Goal: Task Accomplishment & Management: Use online tool/utility

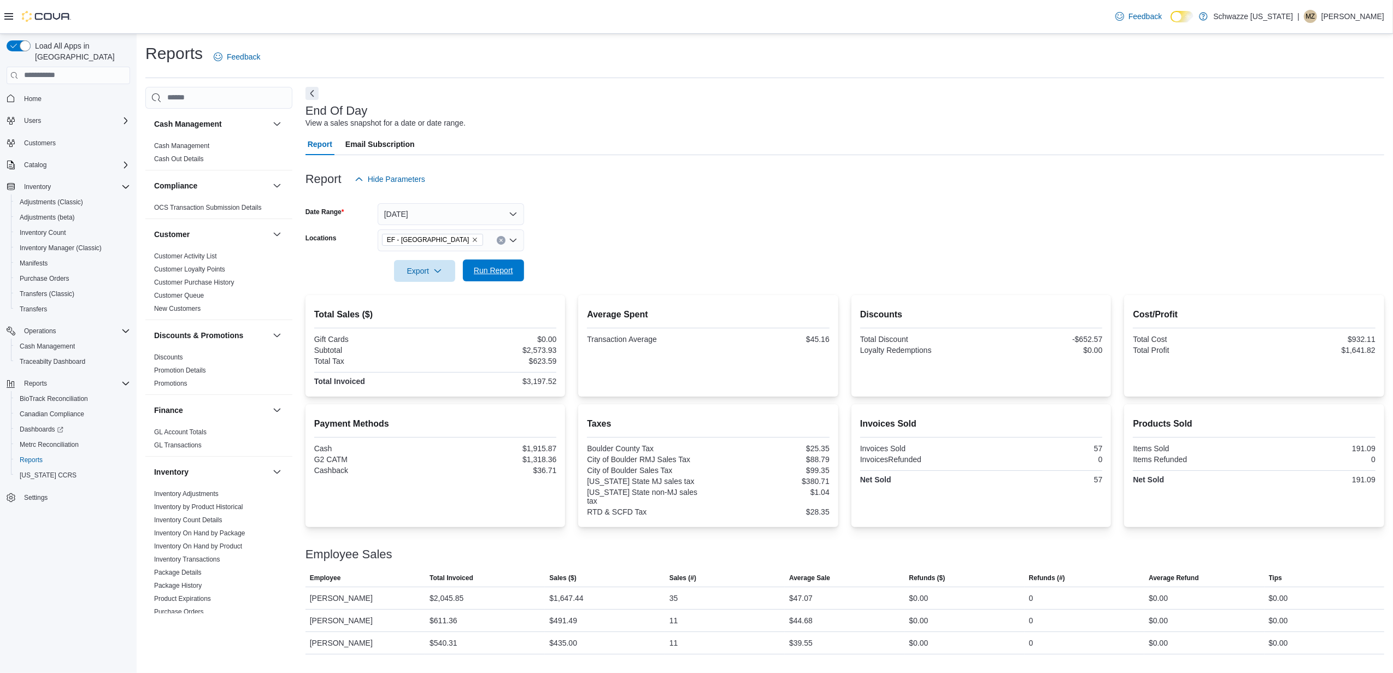
click at [494, 266] on span "Run Report" at bounding box center [493, 270] width 39 height 11
click at [501, 273] on span "Run Report" at bounding box center [493, 270] width 39 height 11
click at [444, 212] on button "Today" at bounding box center [451, 214] width 146 height 22
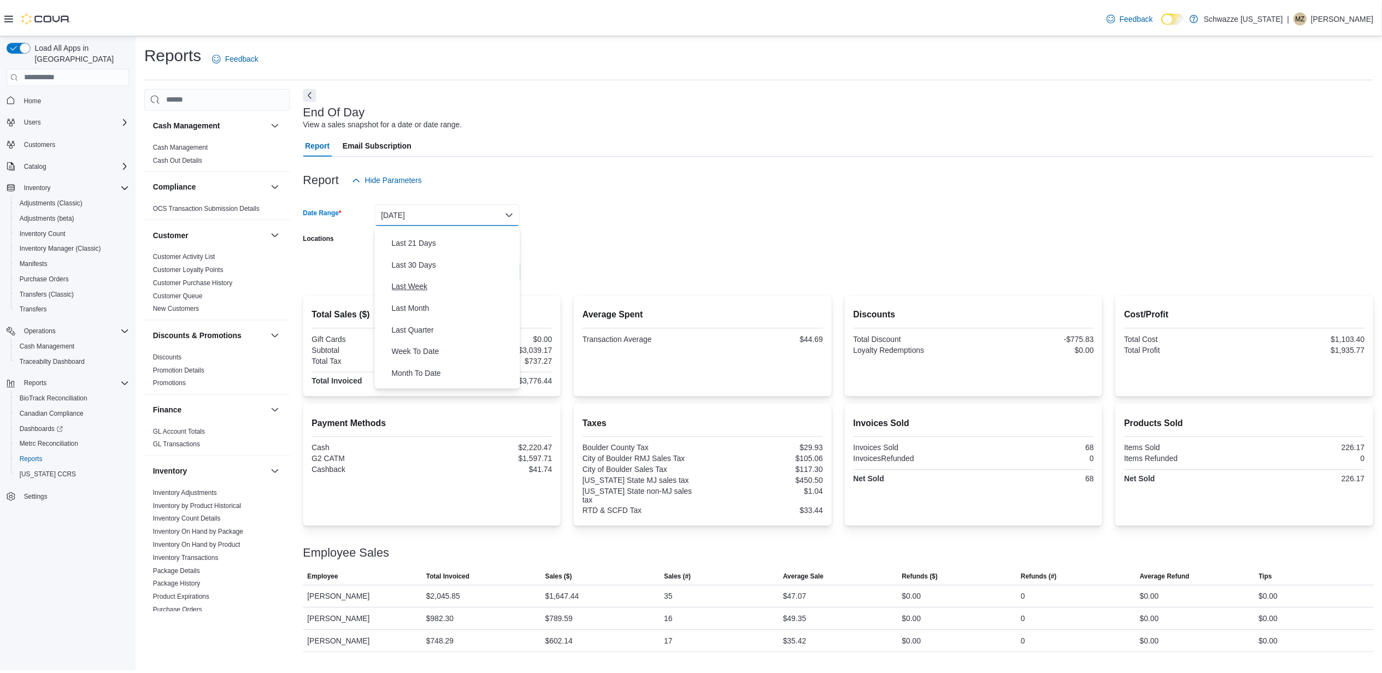
scroll to position [145, 0]
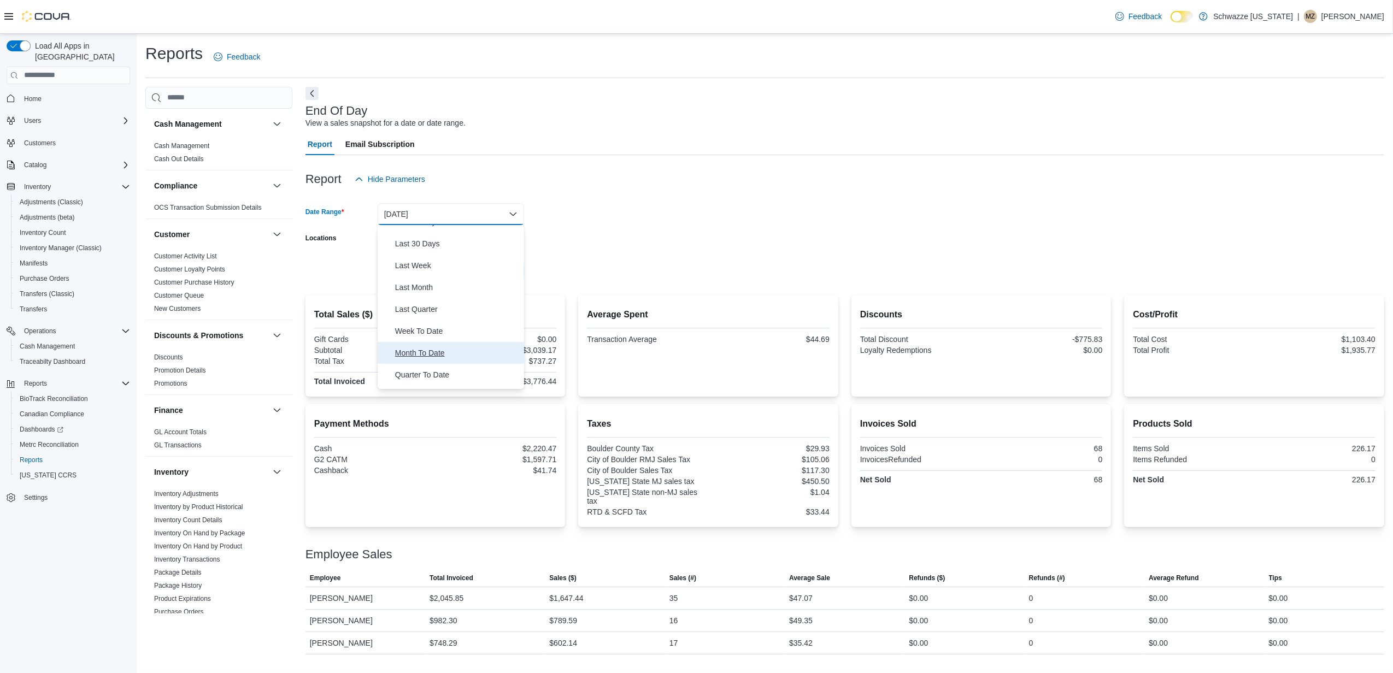
click at [438, 349] on span "Month To Date" at bounding box center [457, 352] width 125 height 13
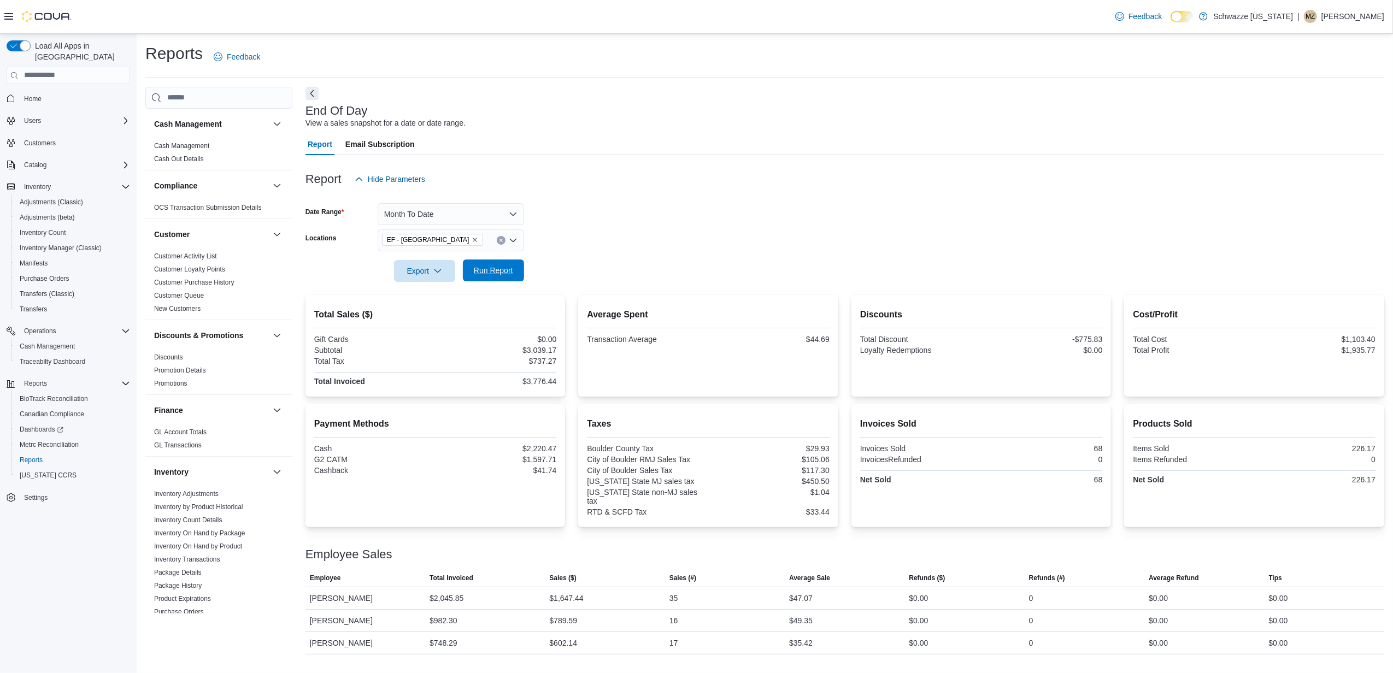
click at [504, 280] on span "Run Report" at bounding box center [493, 271] width 48 height 22
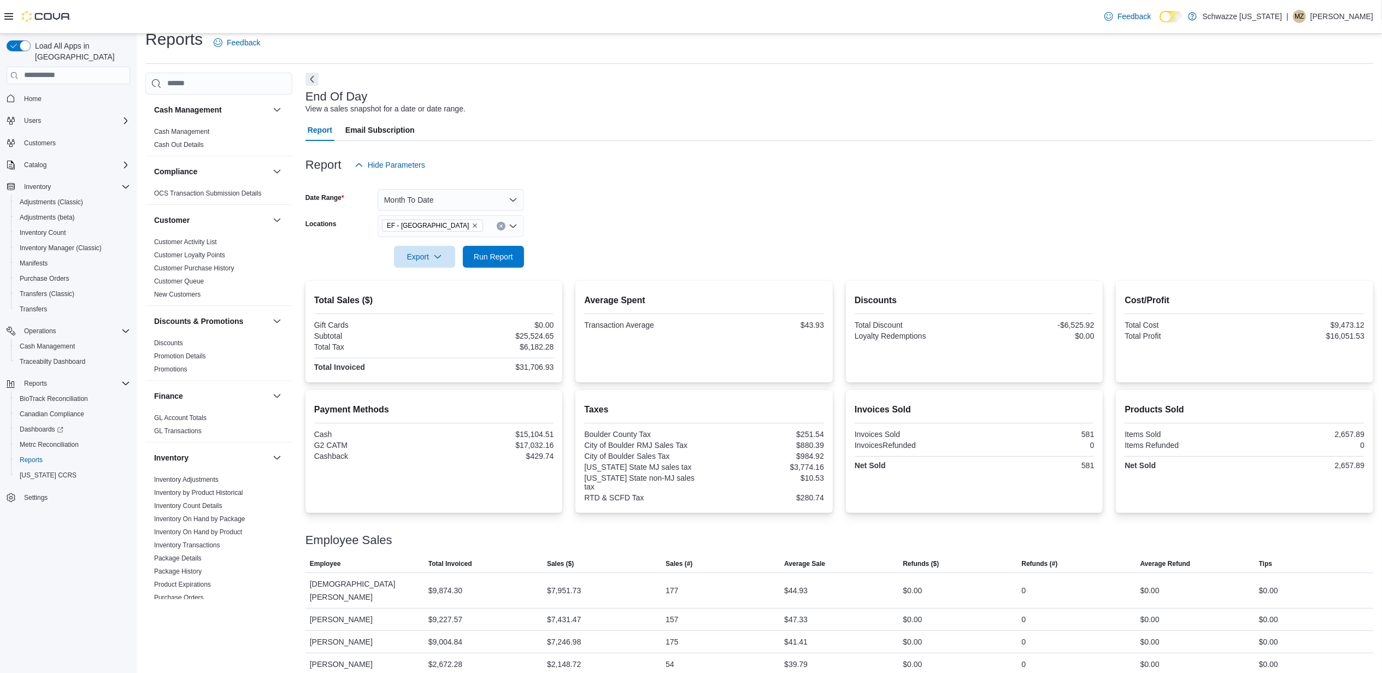
scroll to position [27, 0]
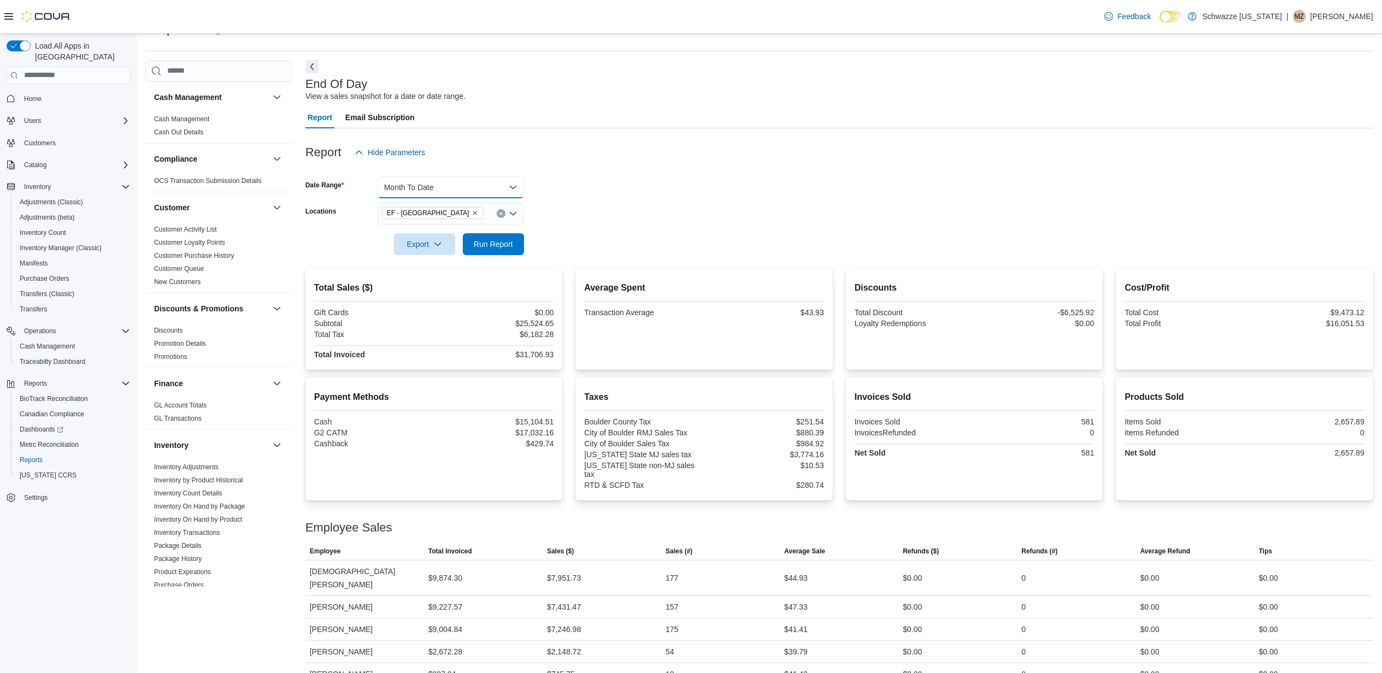
click at [464, 186] on button "Month To Date" at bounding box center [451, 188] width 146 height 22
drag, startPoint x: 414, startPoint y: 234, endPoint x: 473, endPoint y: 234, distance: 59.0
click at [414, 234] on span "Today" at bounding box center [457, 231] width 125 height 13
click at [512, 244] on span "Run Report" at bounding box center [493, 244] width 39 height 11
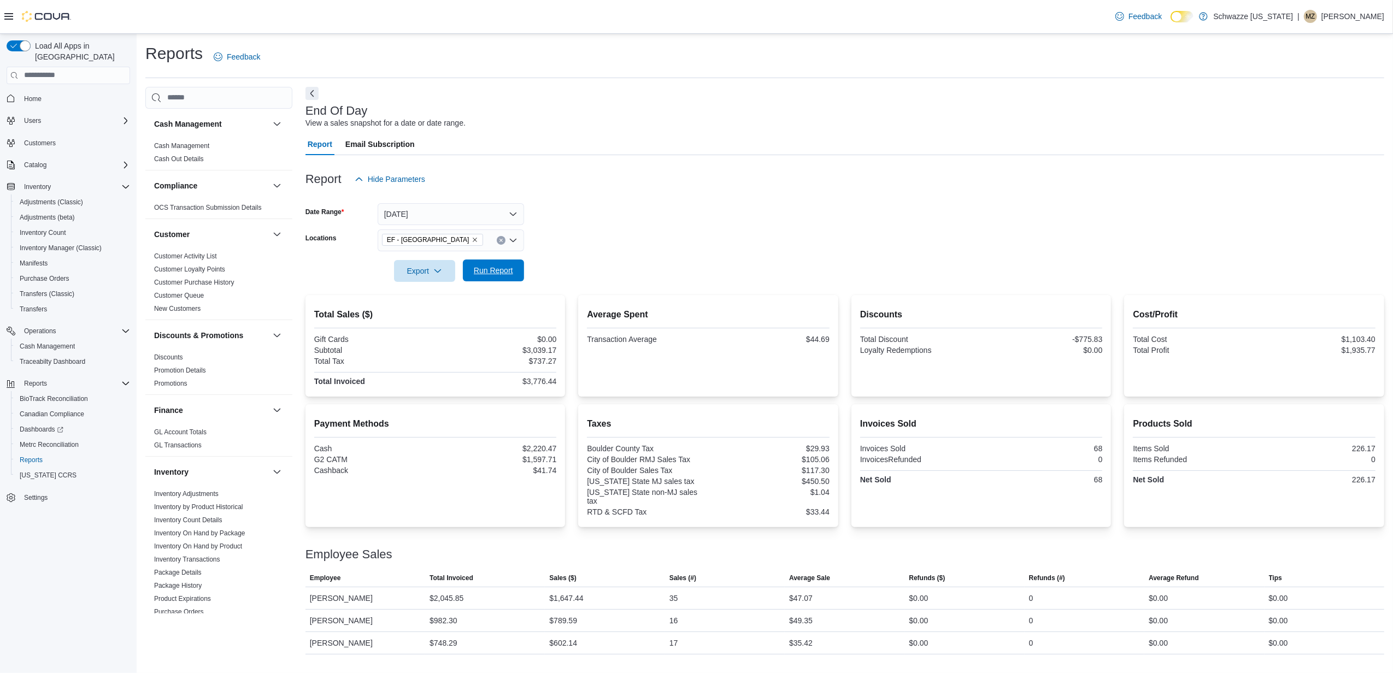
click at [493, 267] on span "Run Report" at bounding box center [493, 270] width 39 height 11
click at [475, 213] on button "Today" at bounding box center [451, 214] width 146 height 22
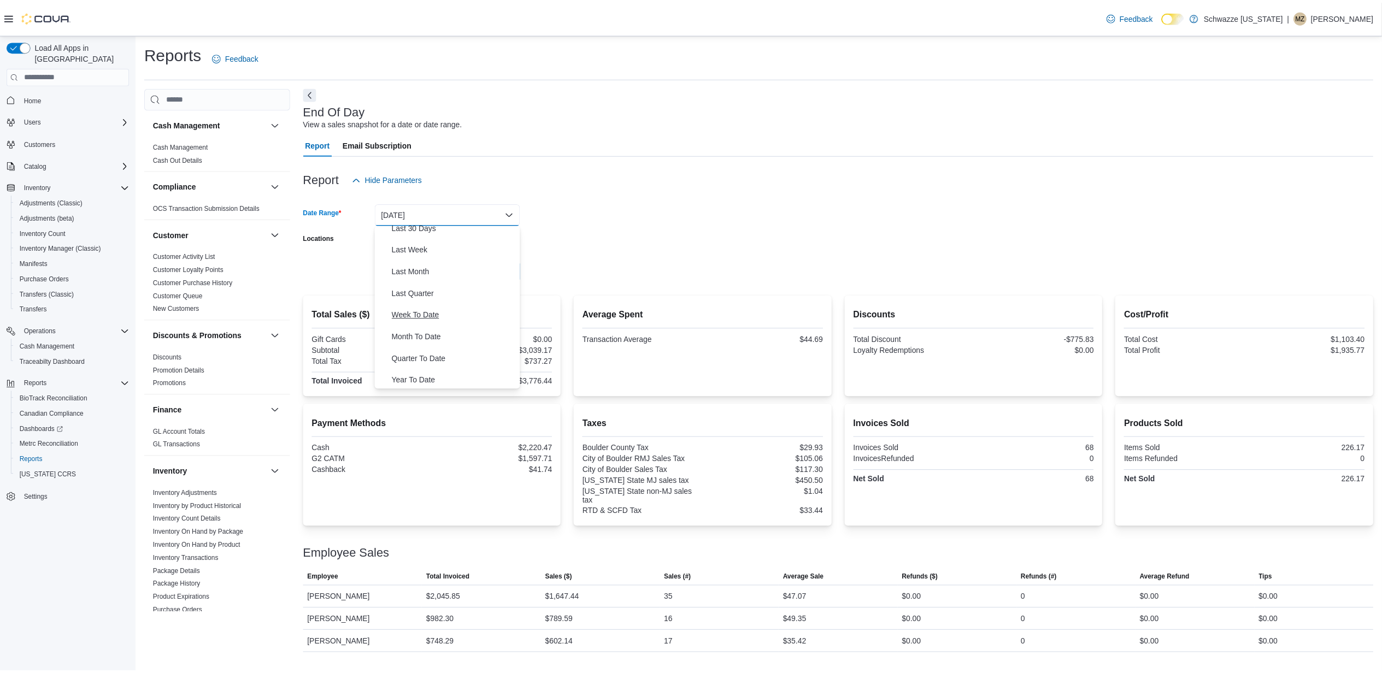
scroll to position [164, 0]
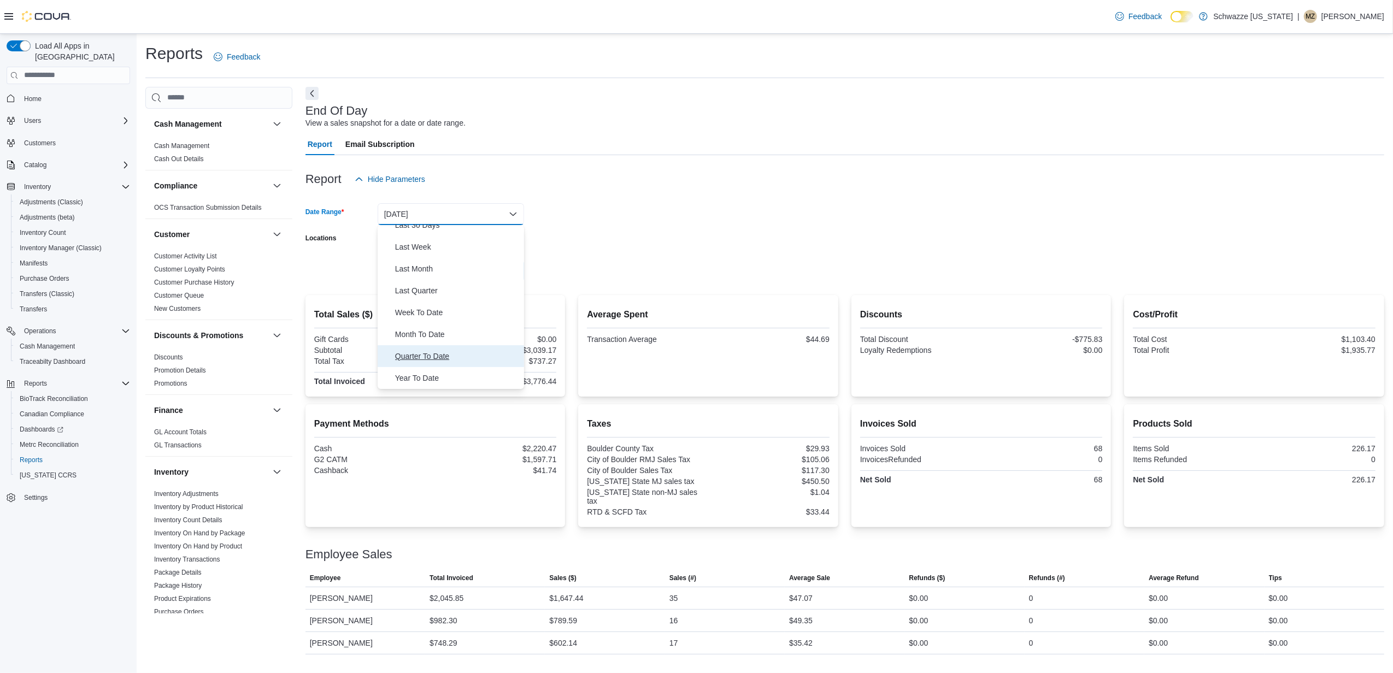
click at [444, 361] on span "Quarter To Date" at bounding box center [457, 356] width 125 height 13
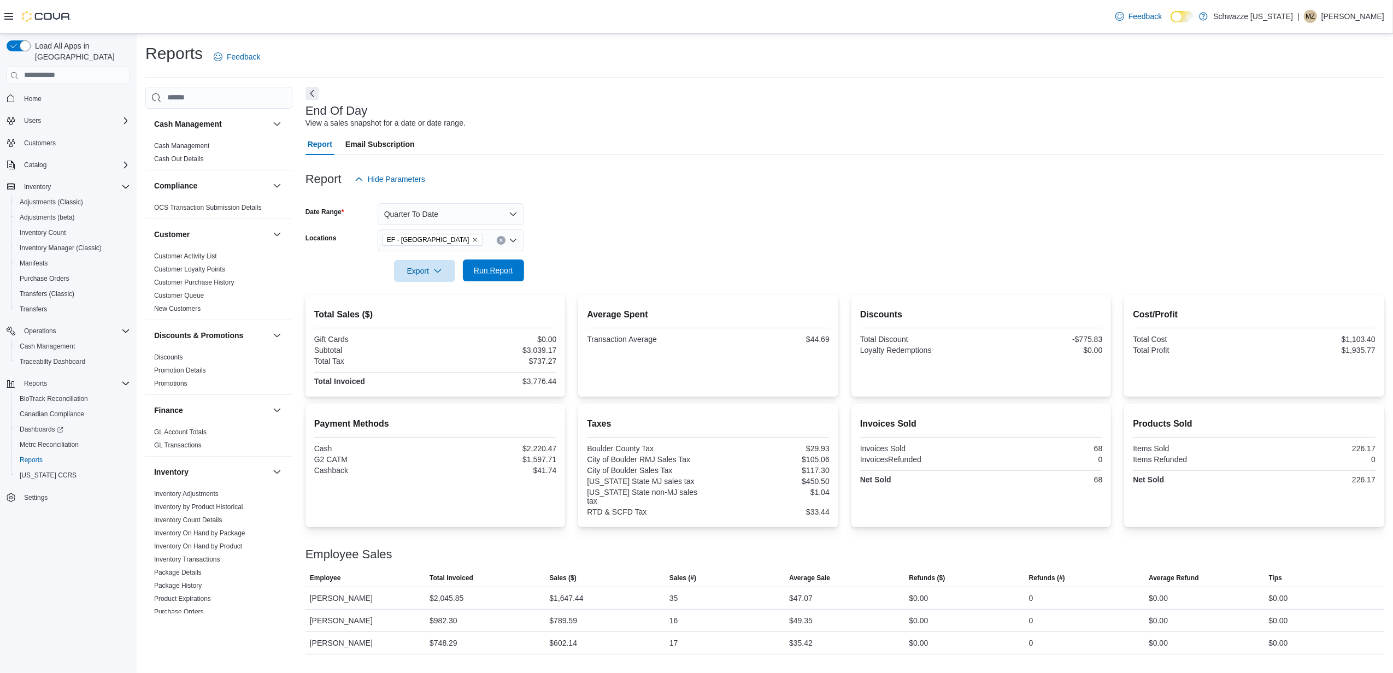
click at [497, 265] on span "Run Report" at bounding box center [493, 271] width 48 height 22
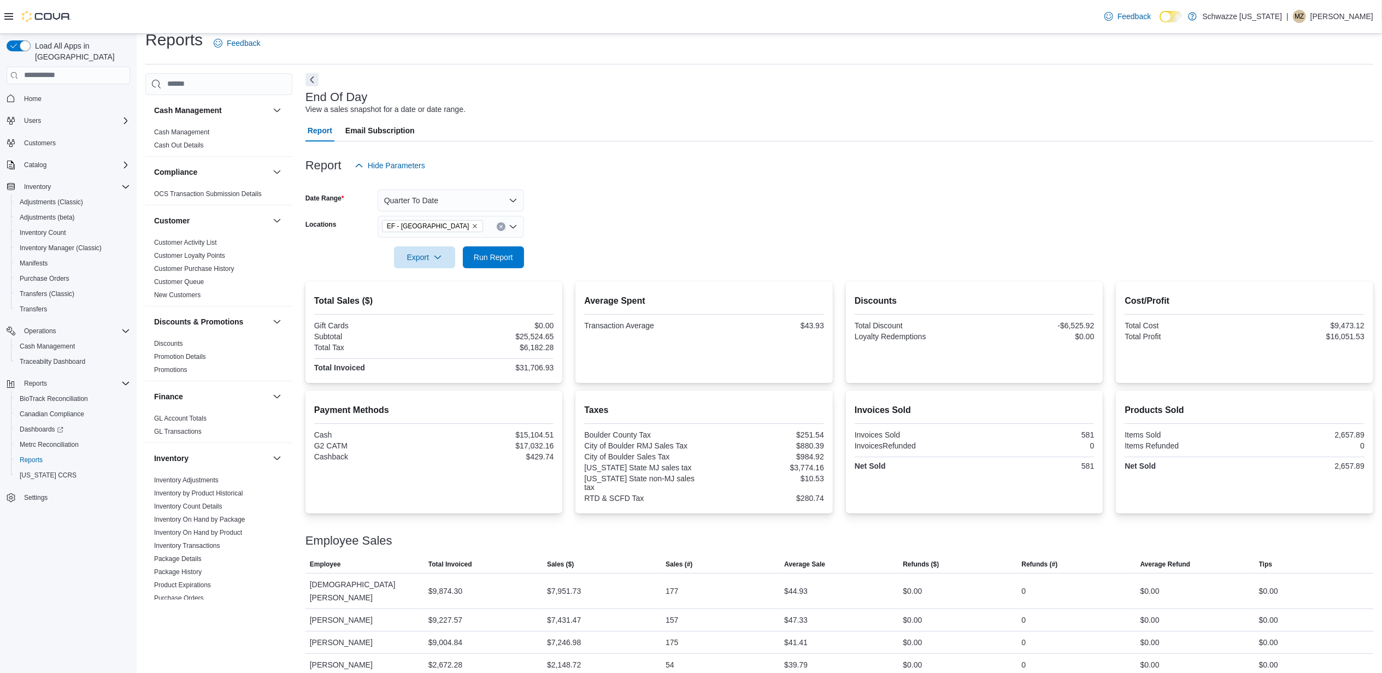
scroll to position [27, 0]
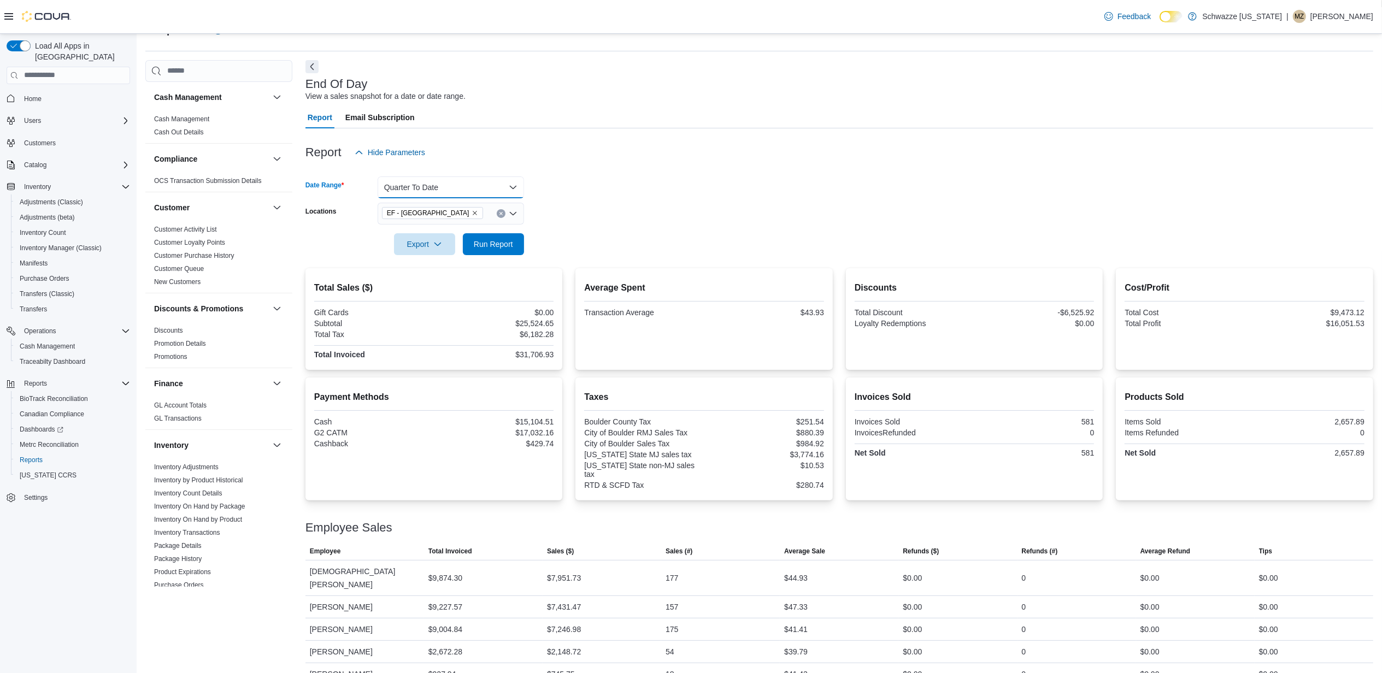
click at [438, 186] on button "Quarter To Date" at bounding box center [451, 188] width 146 height 22
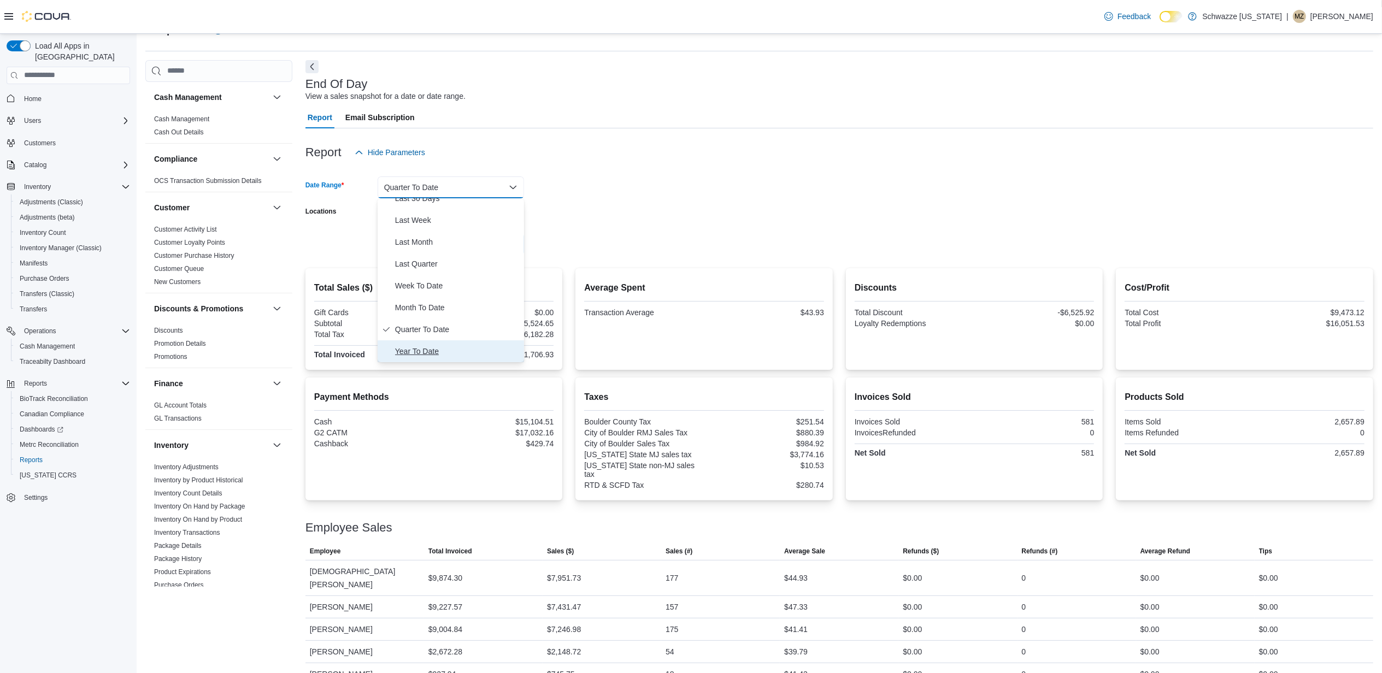
click at [425, 350] on span "Year To Date" at bounding box center [457, 351] width 125 height 13
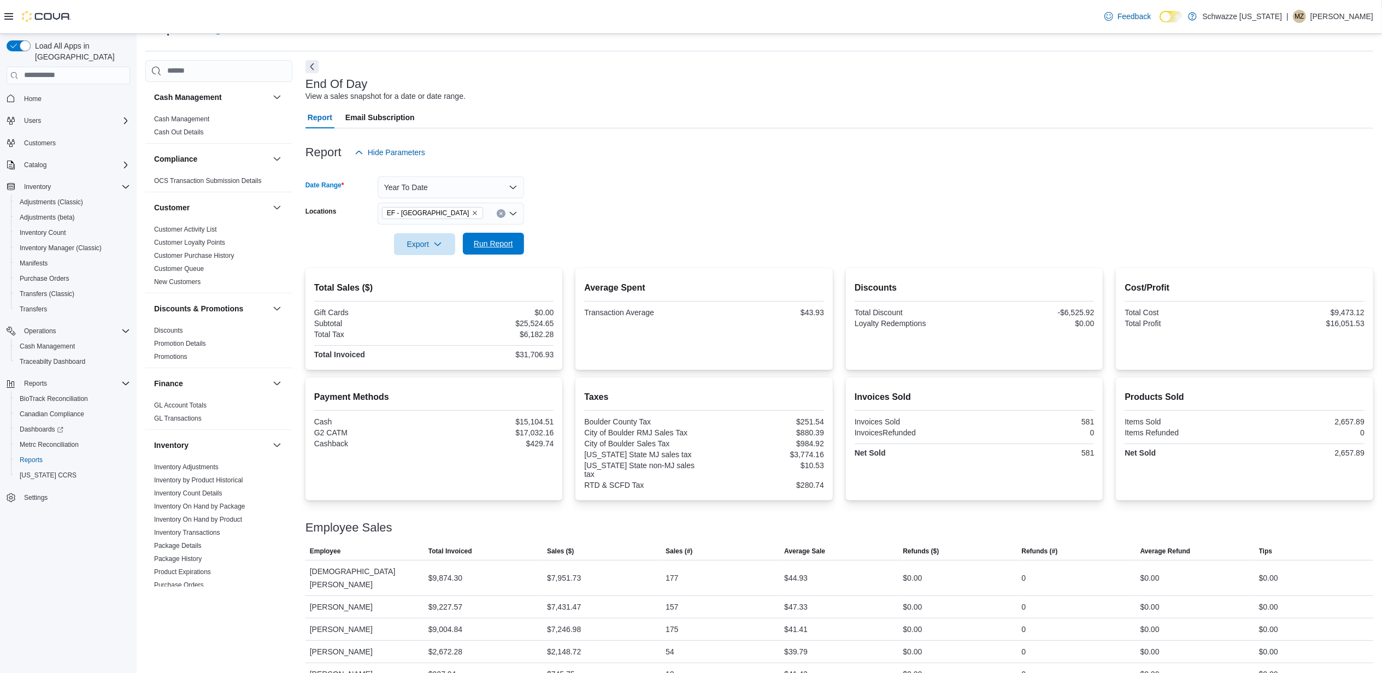
click at [486, 241] on span "Run Report" at bounding box center [493, 243] width 39 height 11
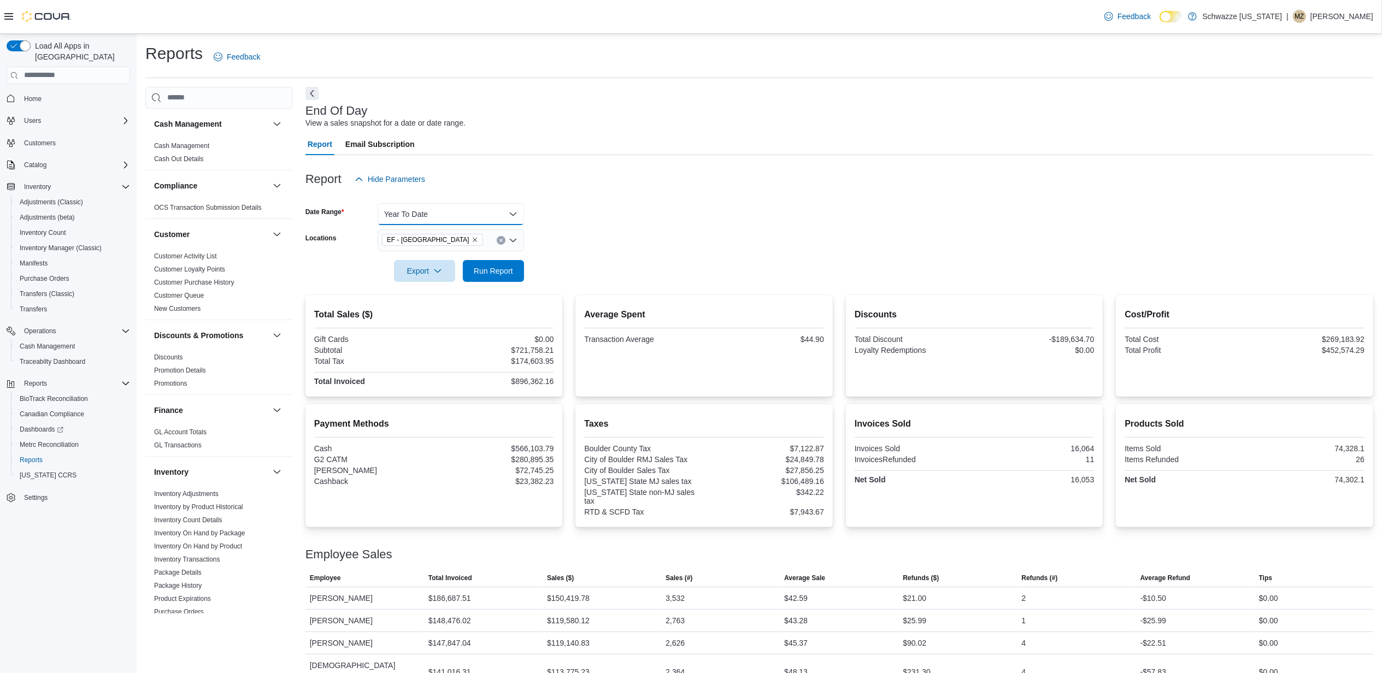
click at [471, 210] on button "Year To Date" at bounding box center [451, 214] width 146 height 22
click at [410, 252] on span "[DATE]" at bounding box center [457, 257] width 125 height 13
drag, startPoint x: 484, startPoint y: 269, endPoint x: 512, endPoint y: 167, distance: 106.5
click at [485, 268] on span "Run Report" at bounding box center [493, 271] width 39 height 11
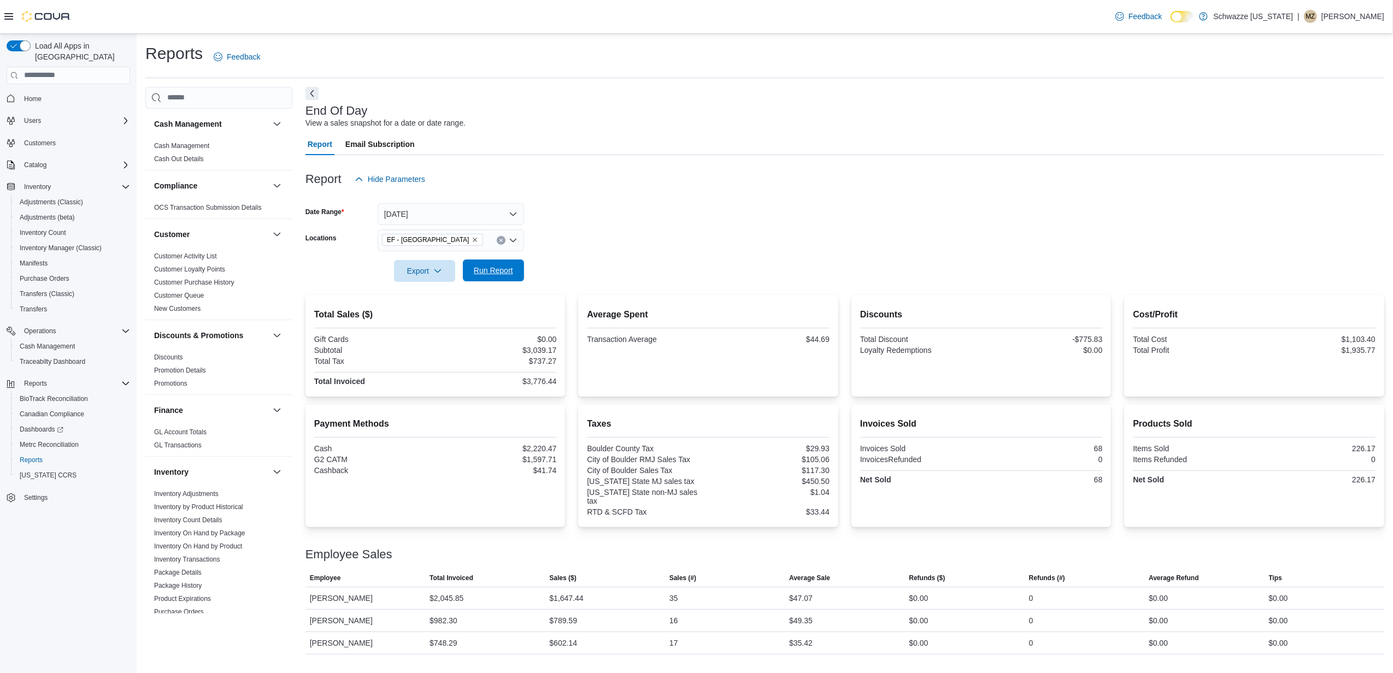
click at [497, 278] on span "Run Report" at bounding box center [493, 271] width 48 height 22
click at [503, 273] on span "Run Report" at bounding box center [493, 270] width 39 height 11
click at [490, 270] on span "Run Report" at bounding box center [493, 270] width 39 height 11
drag, startPoint x: 493, startPoint y: 274, endPoint x: 501, endPoint y: 270, distance: 8.6
click at [495, 272] on span "Run Report" at bounding box center [493, 270] width 39 height 11
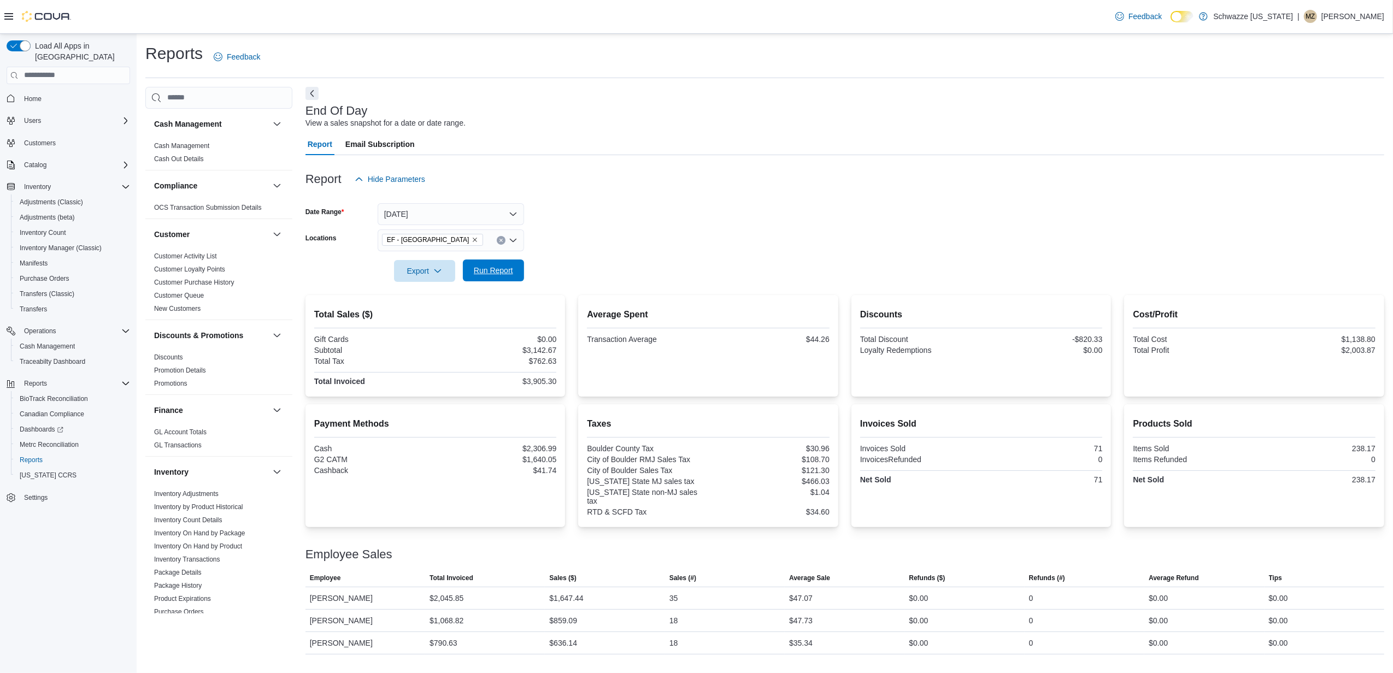
click at [494, 271] on span "Run Report" at bounding box center [493, 270] width 39 height 11
click at [481, 271] on span "Run Report" at bounding box center [493, 270] width 39 height 11
click at [515, 265] on span "Run Report" at bounding box center [493, 271] width 48 height 22
click at [514, 277] on span "Run Report" at bounding box center [493, 271] width 48 height 22
click at [493, 275] on span "Run Report" at bounding box center [493, 270] width 39 height 11
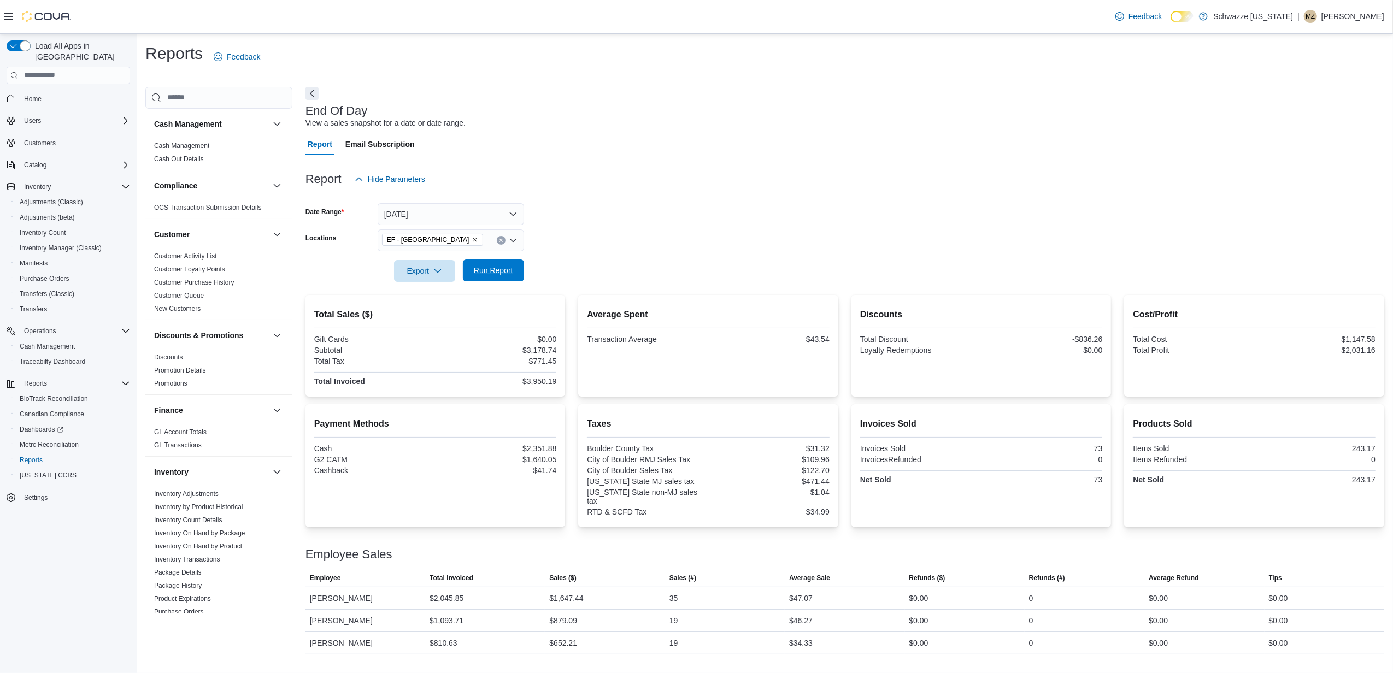
click at [509, 271] on span "Run Report" at bounding box center [493, 270] width 39 height 11
click at [487, 272] on span "Run Report" at bounding box center [493, 270] width 39 height 11
drag, startPoint x: 700, startPoint y: 95, endPoint x: 691, endPoint y: 97, distance: 9.2
click at [696, 97] on div "End Of Day View a sales snapshot for a date or date range. Report Email Subscri…" at bounding box center [844, 371] width 1079 height 568
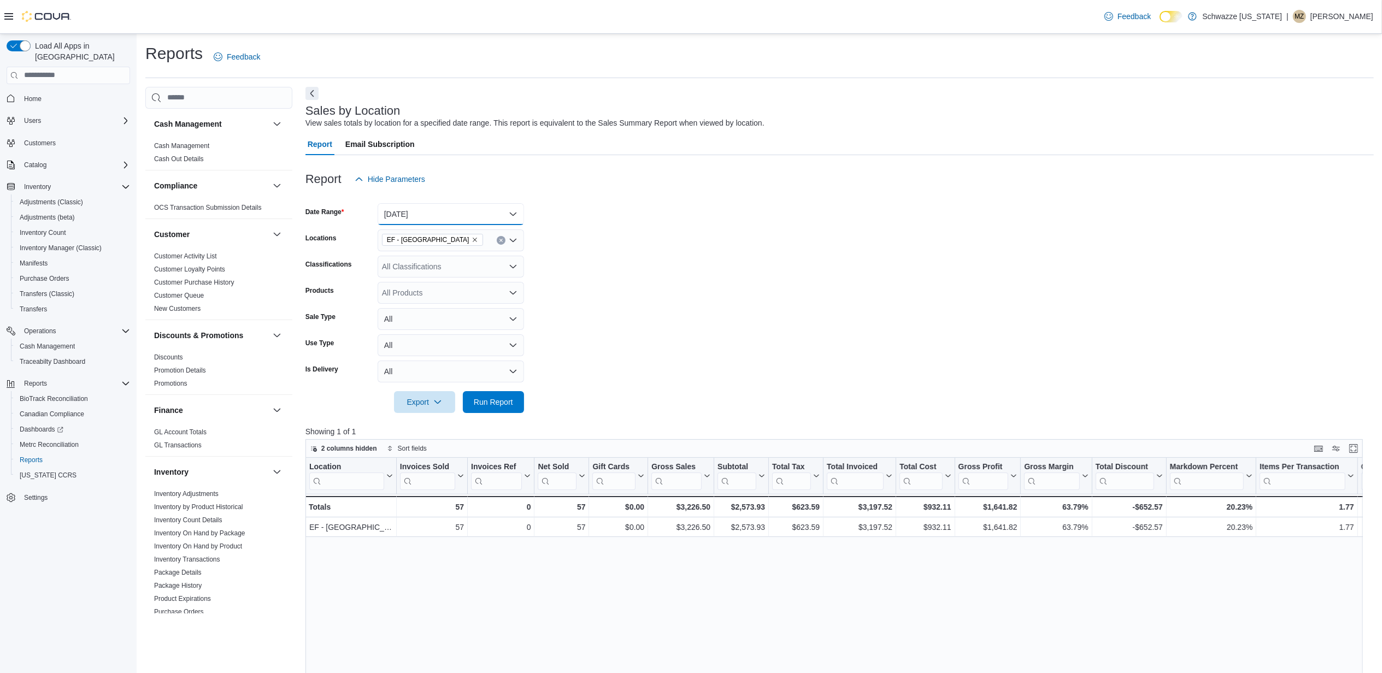
click at [516, 213] on button "Today" at bounding box center [451, 214] width 146 height 22
click at [405, 279] on span "Yesterday" at bounding box center [457, 279] width 125 height 13
click at [519, 395] on button "Run Report" at bounding box center [493, 402] width 61 height 22
click at [489, 218] on button "Yesterday" at bounding box center [451, 214] width 146 height 22
click at [411, 259] on span "[DATE]" at bounding box center [457, 257] width 125 height 13
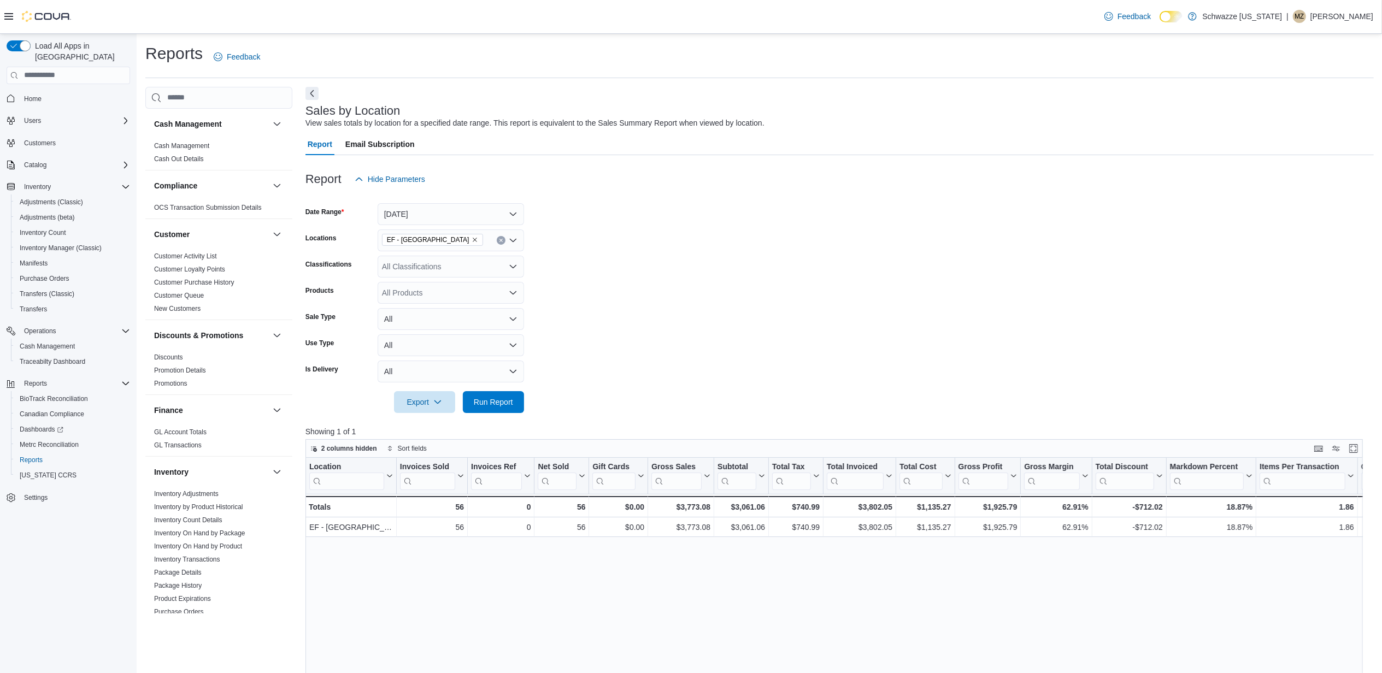
click at [475, 387] on div at bounding box center [839, 387] width 1068 height 9
click at [514, 397] on span "Run Report" at bounding box center [493, 402] width 48 height 22
click at [478, 208] on button "[DATE]" at bounding box center [451, 214] width 146 height 22
drag, startPoint x: 432, startPoint y: 379, endPoint x: 438, endPoint y: 381, distance: 6.2
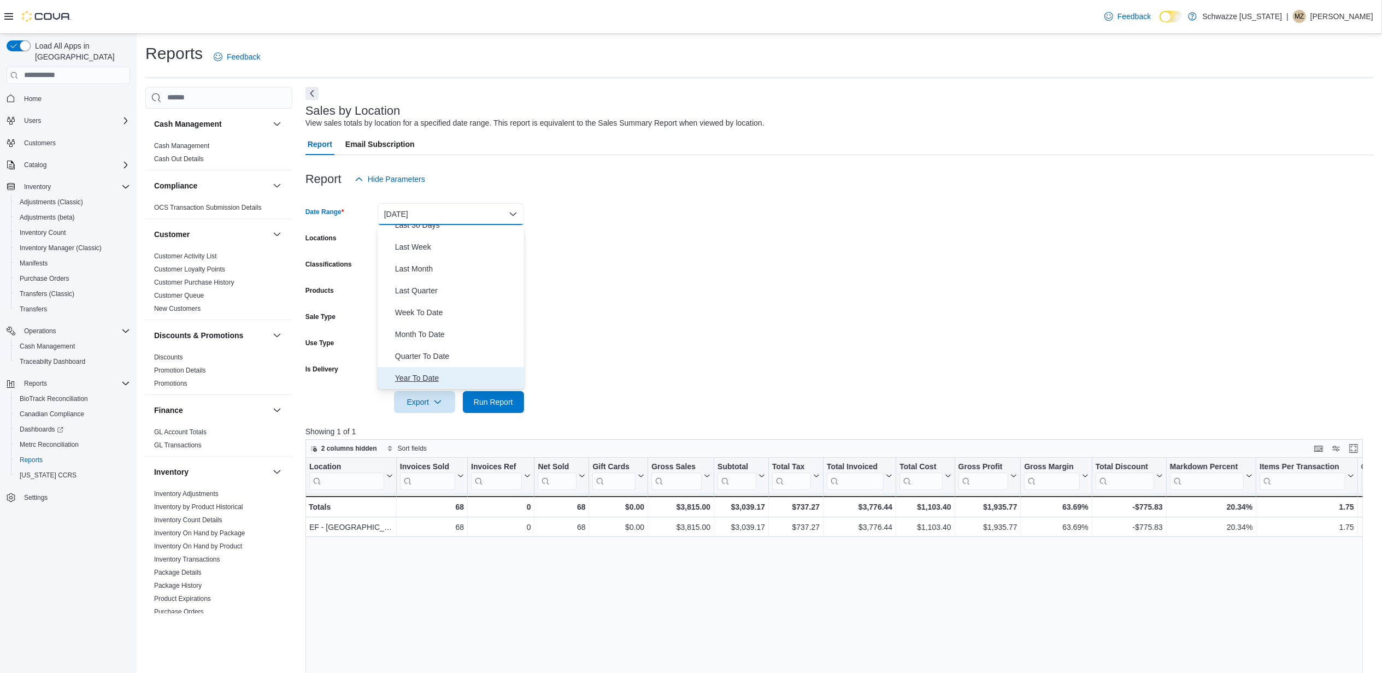
click at [431, 379] on span "Year To Date" at bounding box center [457, 378] width 125 height 13
click at [488, 405] on span "Run Report" at bounding box center [493, 401] width 39 height 11
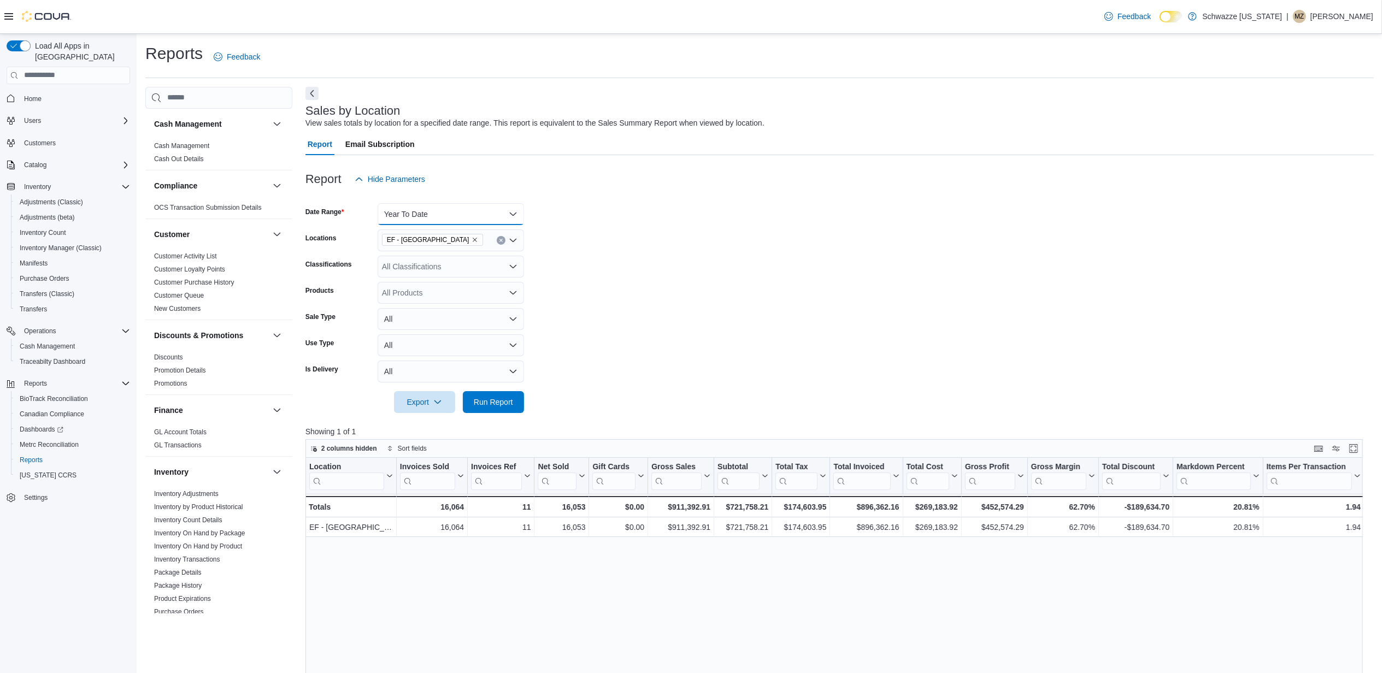
click at [437, 210] on button "Year To Date" at bounding box center [451, 214] width 146 height 22
click at [404, 258] on span "[DATE]" at bounding box center [457, 257] width 125 height 13
drag, startPoint x: 510, startPoint y: 393, endPoint x: 1024, endPoint y: 514, distance: 528.1
click at [508, 393] on span "Run Report" at bounding box center [493, 402] width 48 height 22
click at [506, 405] on span "Run Report" at bounding box center [493, 401] width 39 height 11
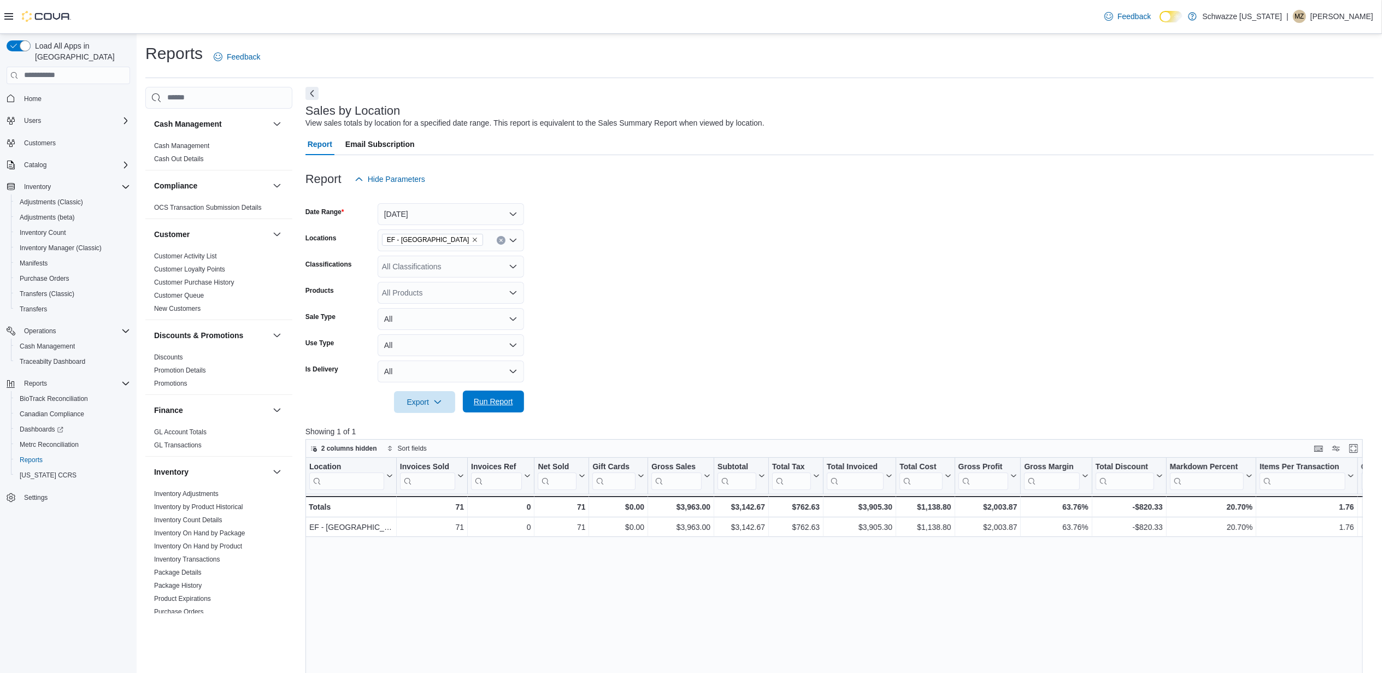
click at [508, 405] on span "Run Report" at bounding box center [493, 401] width 39 height 11
click at [469, 397] on span "Run Report" at bounding box center [493, 402] width 48 height 22
click at [736, 506] on div "$3,178.74" at bounding box center [742, 507] width 48 height 13
click at [801, 287] on form "Date Range Today Locations EF - South Boulder Classifications All Classificatio…" at bounding box center [839, 301] width 1068 height 223
click at [505, 402] on span "Run Report" at bounding box center [493, 401] width 39 height 11
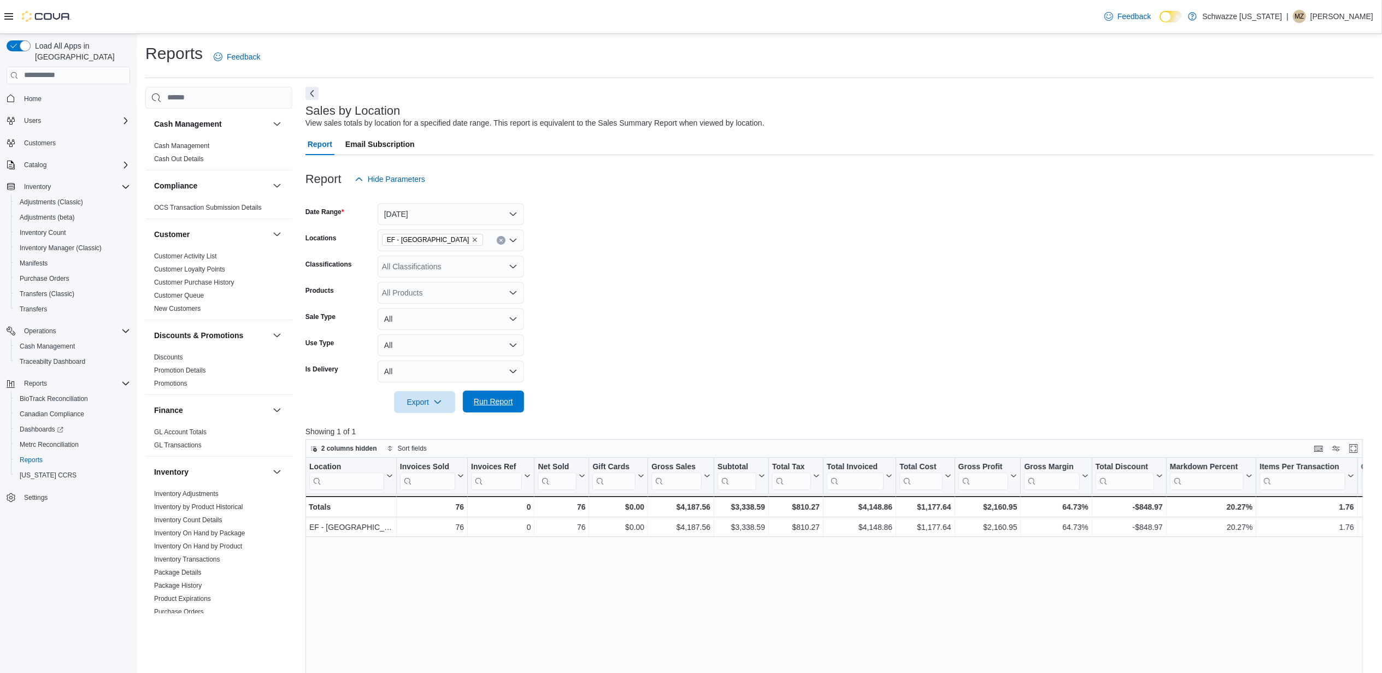
click at [494, 402] on span "Run Report" at bounding box center [493, 401] width 39 height 11
click at [503, 393] on span "Run Report" at bounding box center [493, 402] width 48 height 22
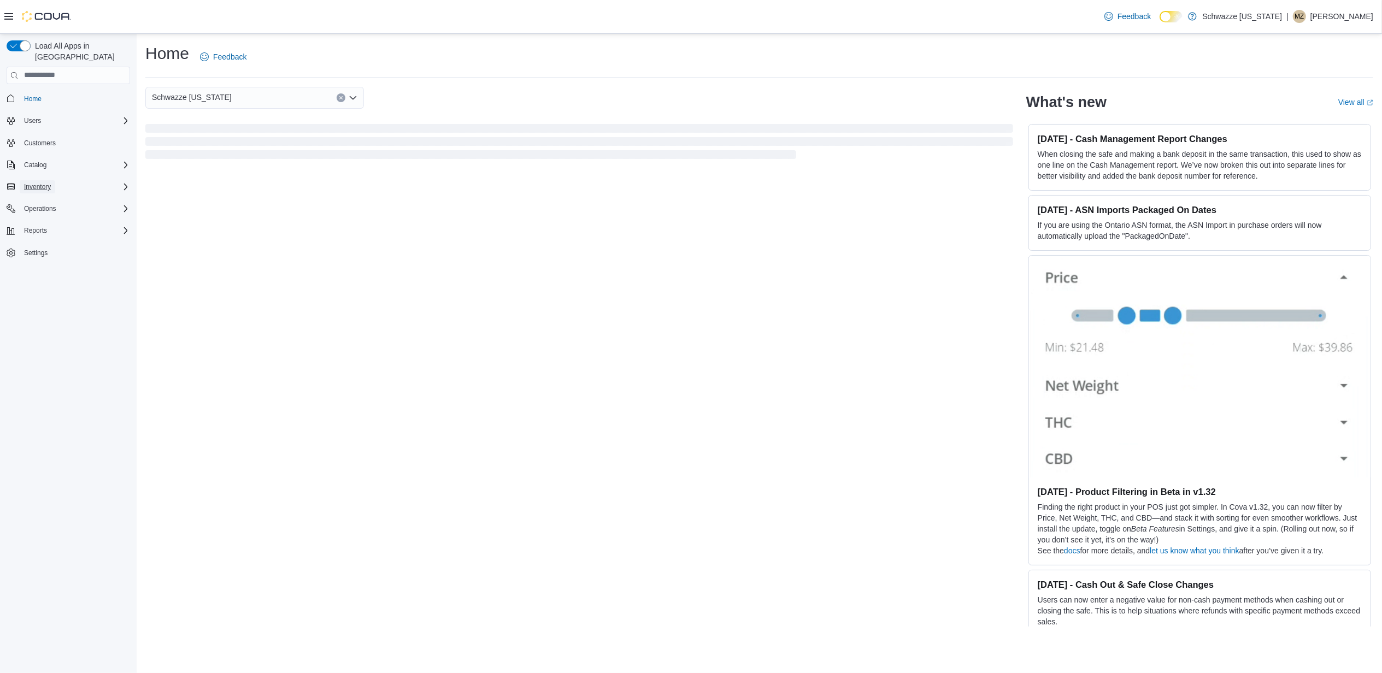
click at [36, 183] on span "Inventory" at bounding box center [37, 187] width 27 height 9
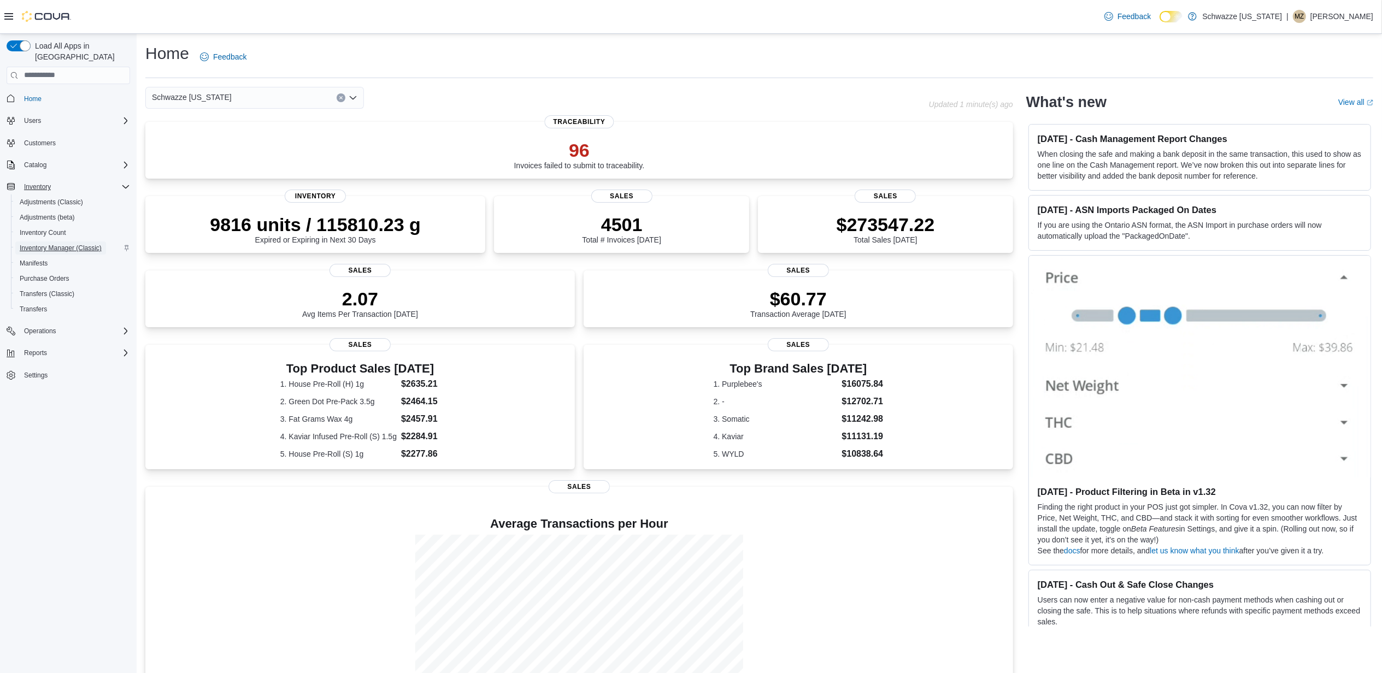
click at [70, 242] on span "Inventory Manager (Classic)" at bounding box center [61, 248] width 82 height 13
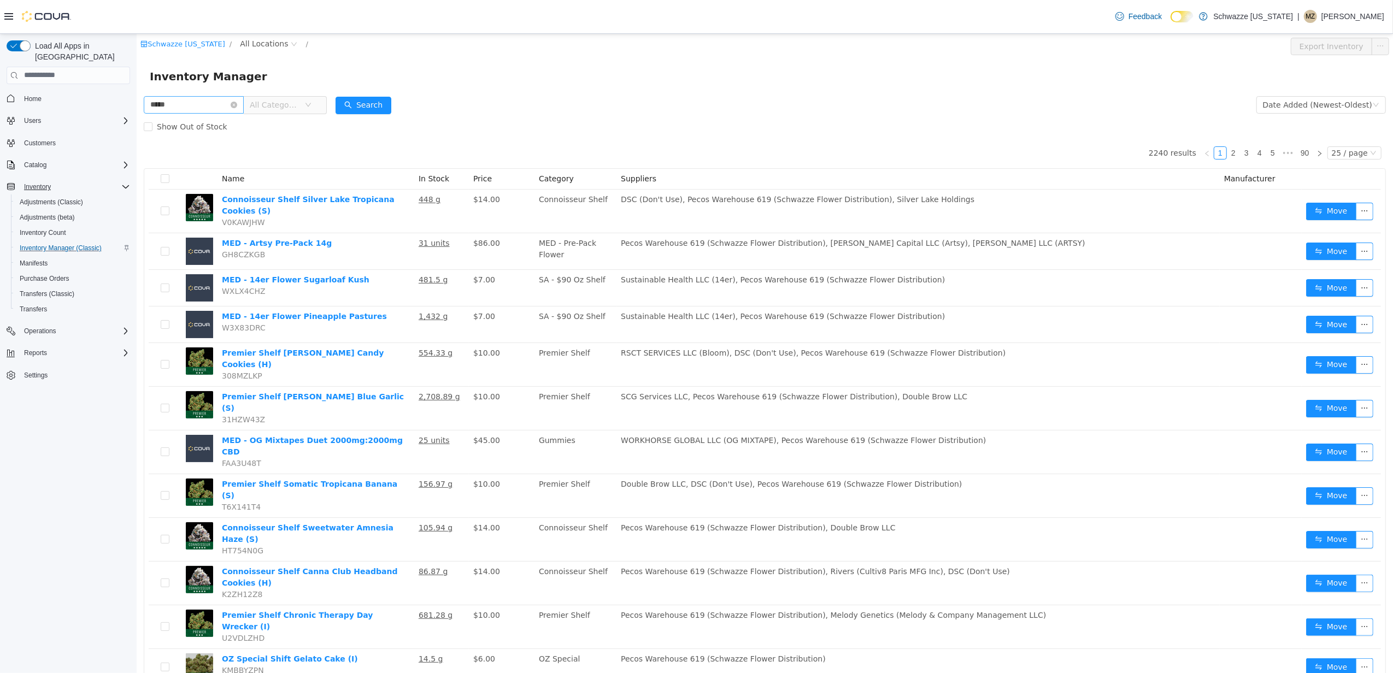
type input "*****"
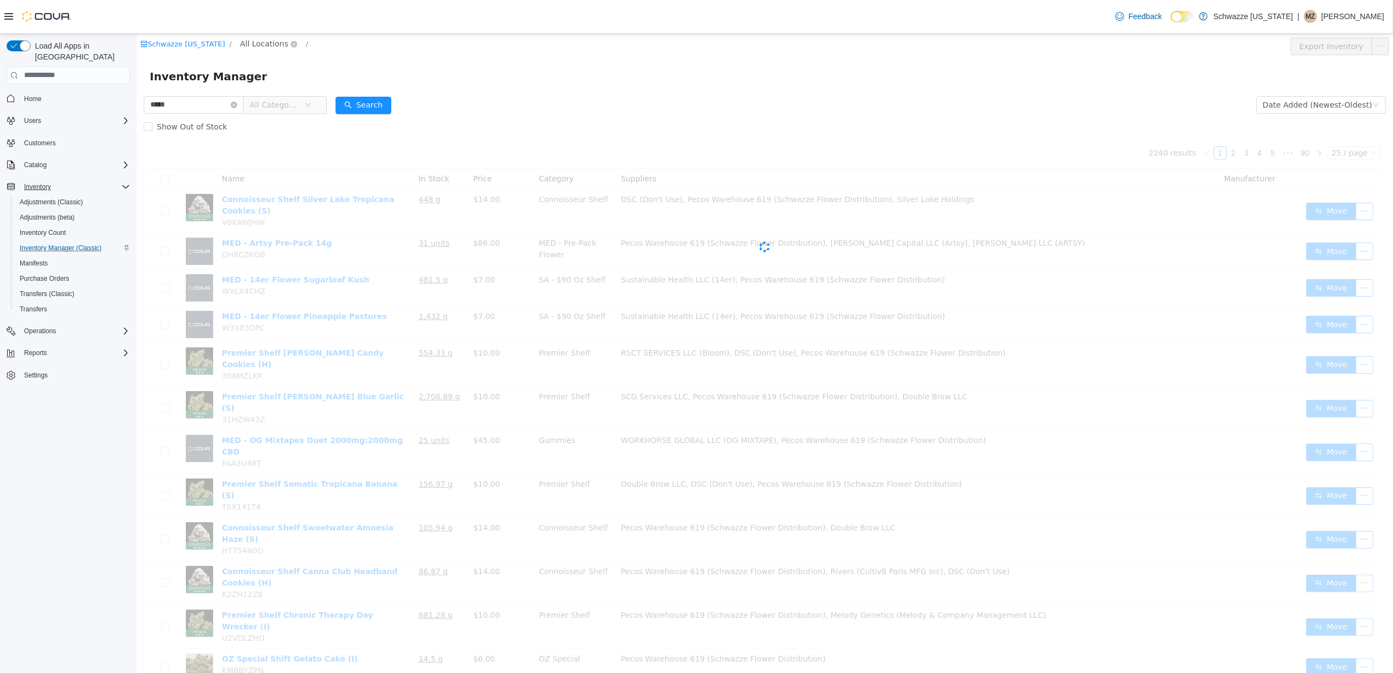
click at [239, 49] on span "All Locations" at bounding box center [263, 43] width 48 height 12
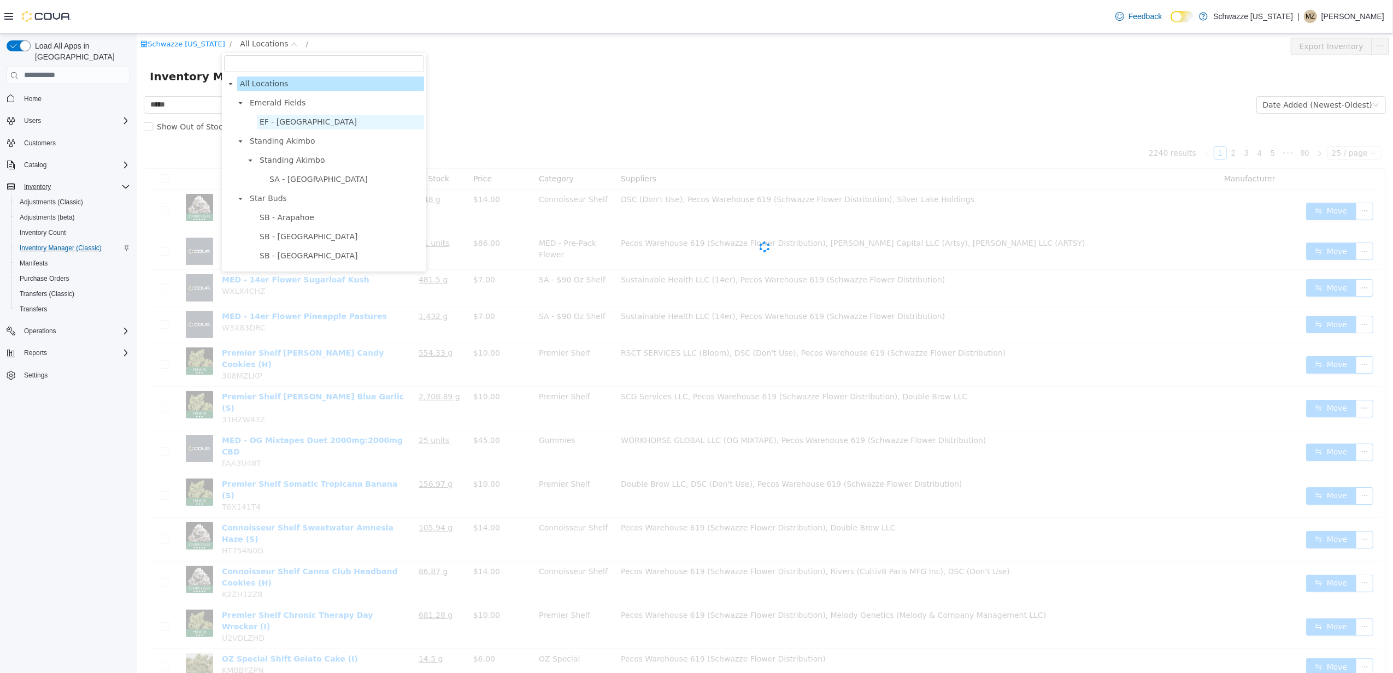
click at [292, 122] on span "EF - [GEOGRAPHIC_DATA]" at bounding box center [307, 121] width 97 height 9
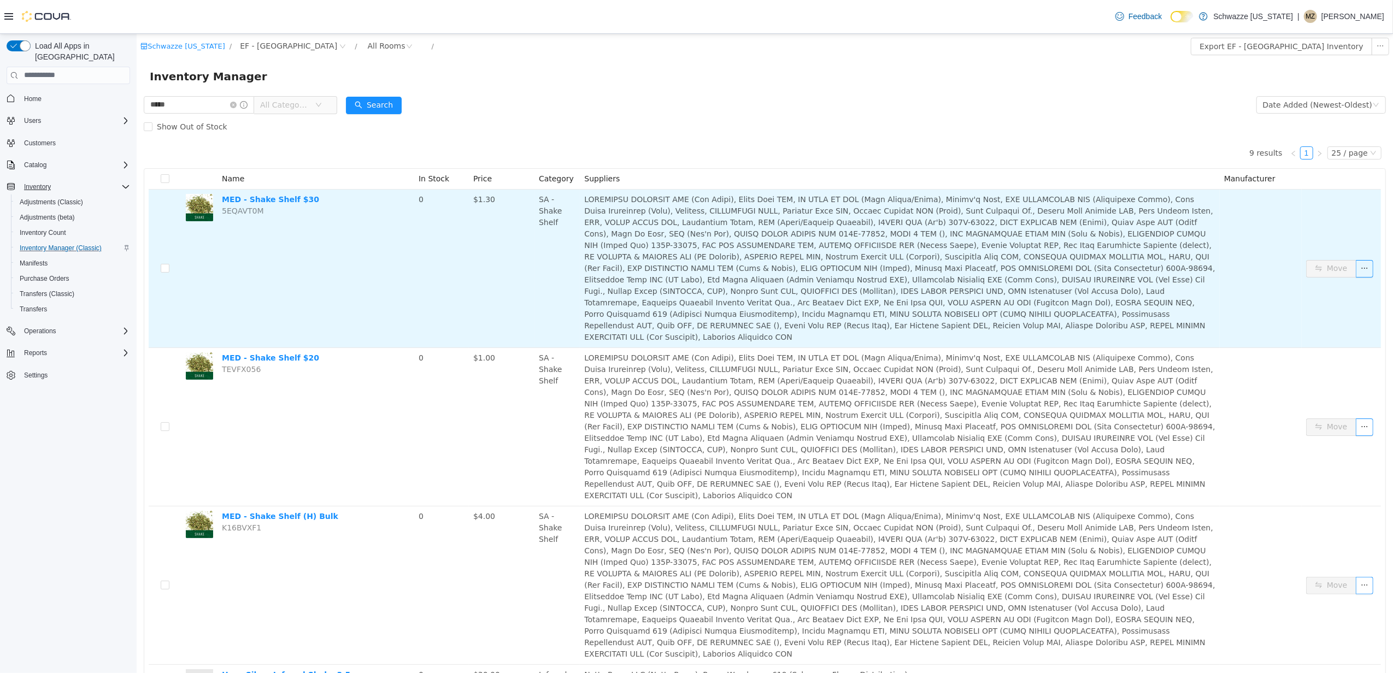
click at [1324, 260] on button "Move" at bounding box center [1331, 268] width 50 height 17
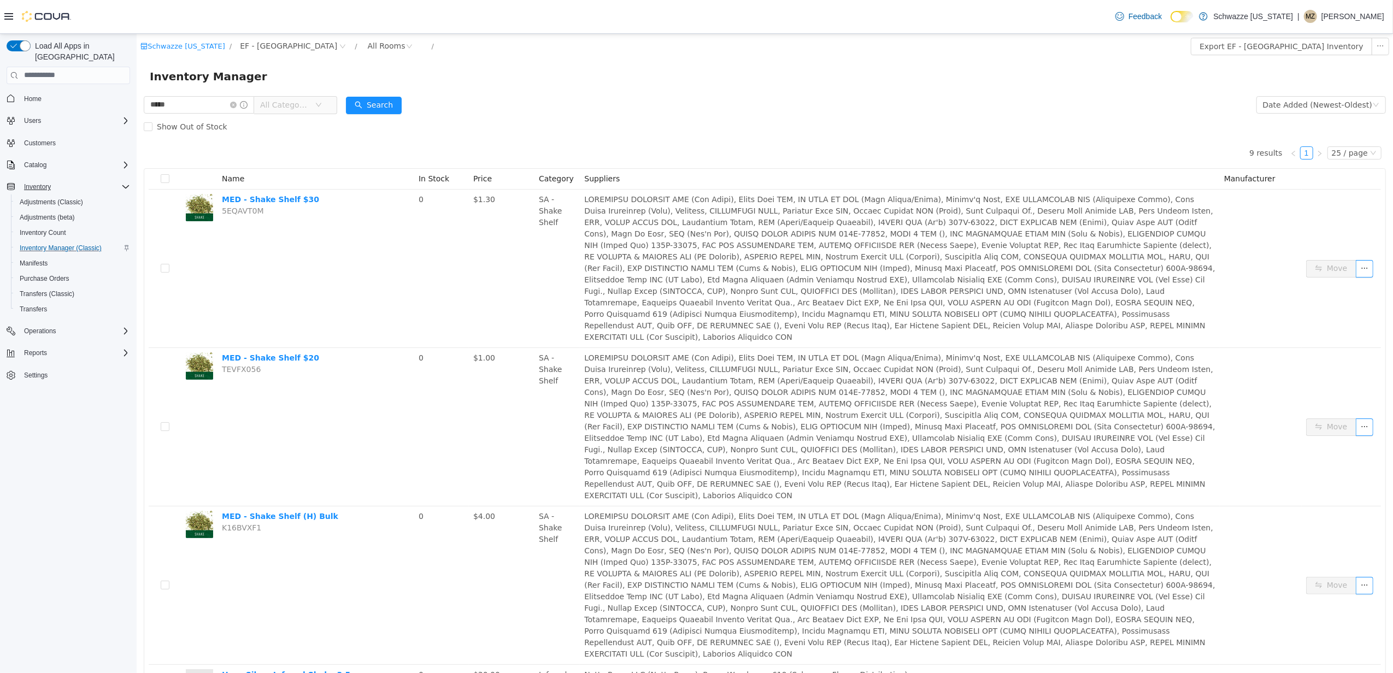
click at [815, 113] on form "***** All Categories Date Added (Newest-Oldest) Search Show Out of Stock" at bounding box center [764, 115] width 1242 height 44
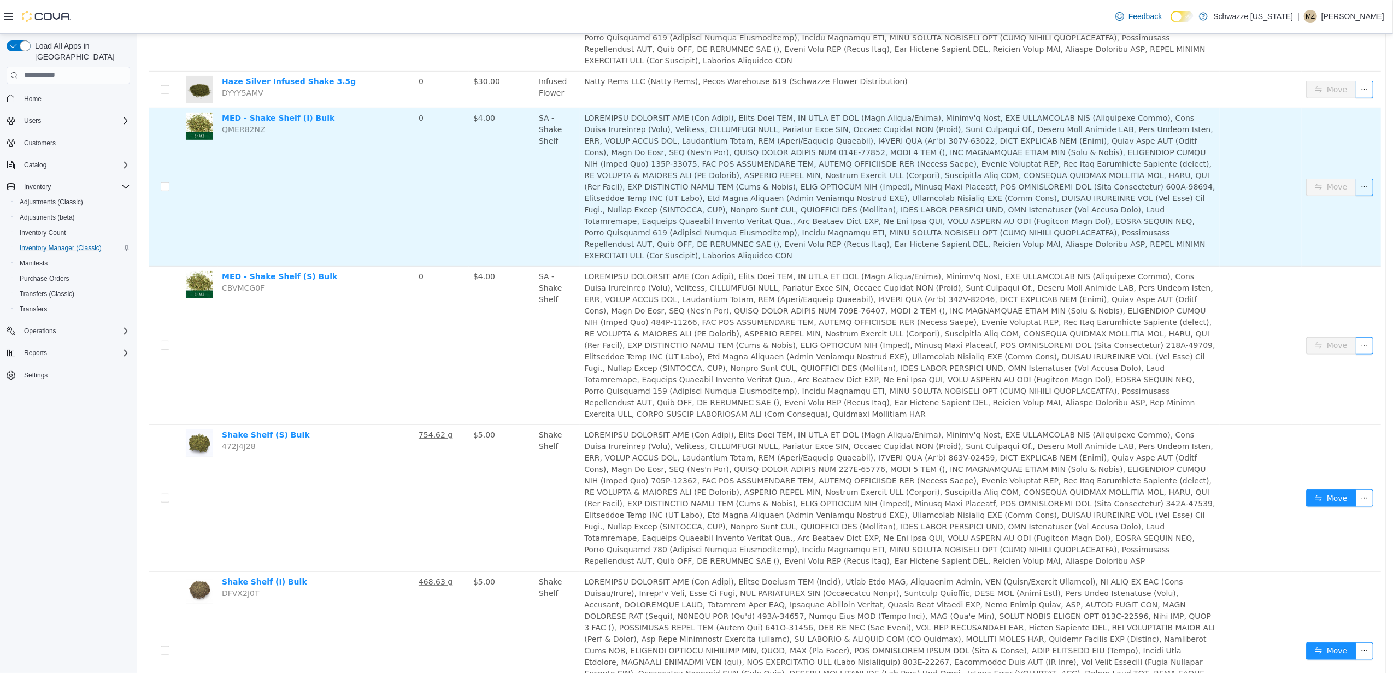
scroll to position [692, 0]
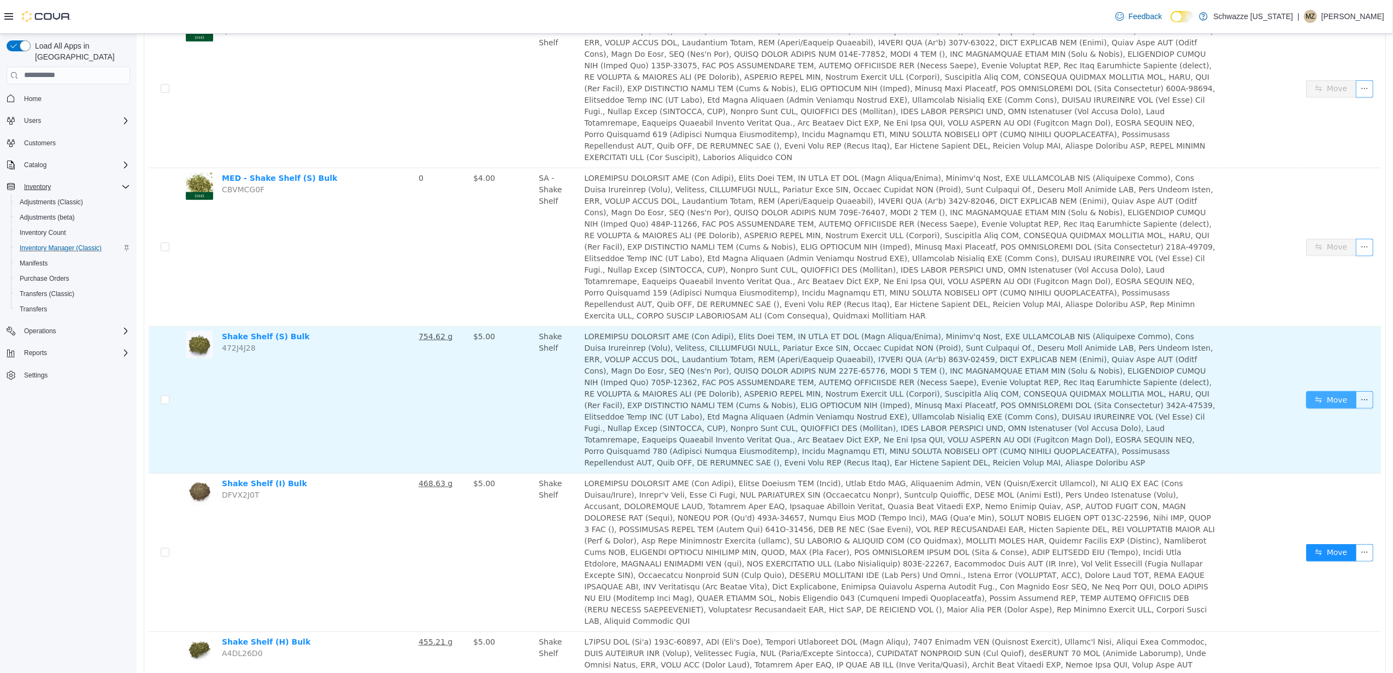
click at [1319, 391] on button "Move" at bounding box center [1331, 399] width 50 height 17
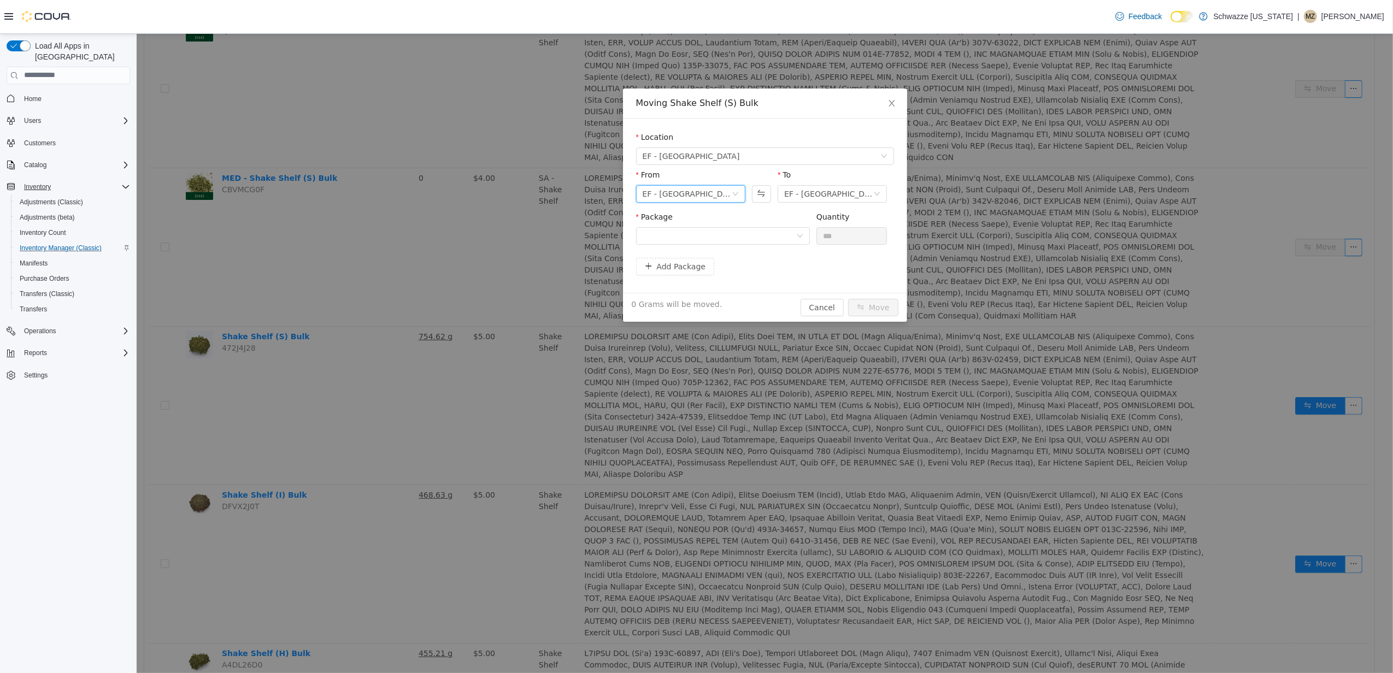
click at [710, 192] on div "EF - [GEOGRAPHIC_DATA] - BoH" at bounding box center [686, 193] width 89 height 16
click at [719, 226] on li "EF - [GEOGRAPHIC_DATA] - [GEOGRAPHIC_DATA]" at bounding box center [690, 233] width 109 height 17
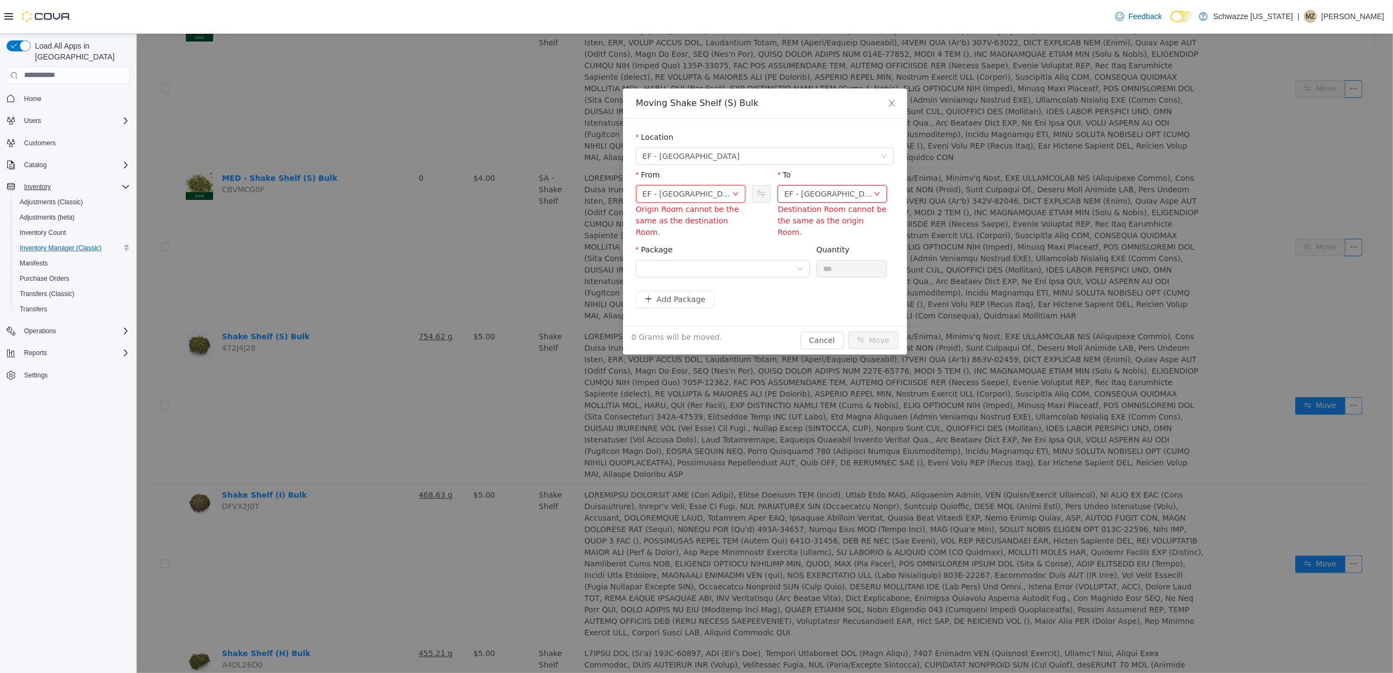
click at [809, 198] on div "EF - South Boulder - FoH" at bounding box center [828, 193] width 89 height 16
click at [802, 246] on li "EF - South Boulder - BoH" at bounding box center [832, 250] width 109 height 17
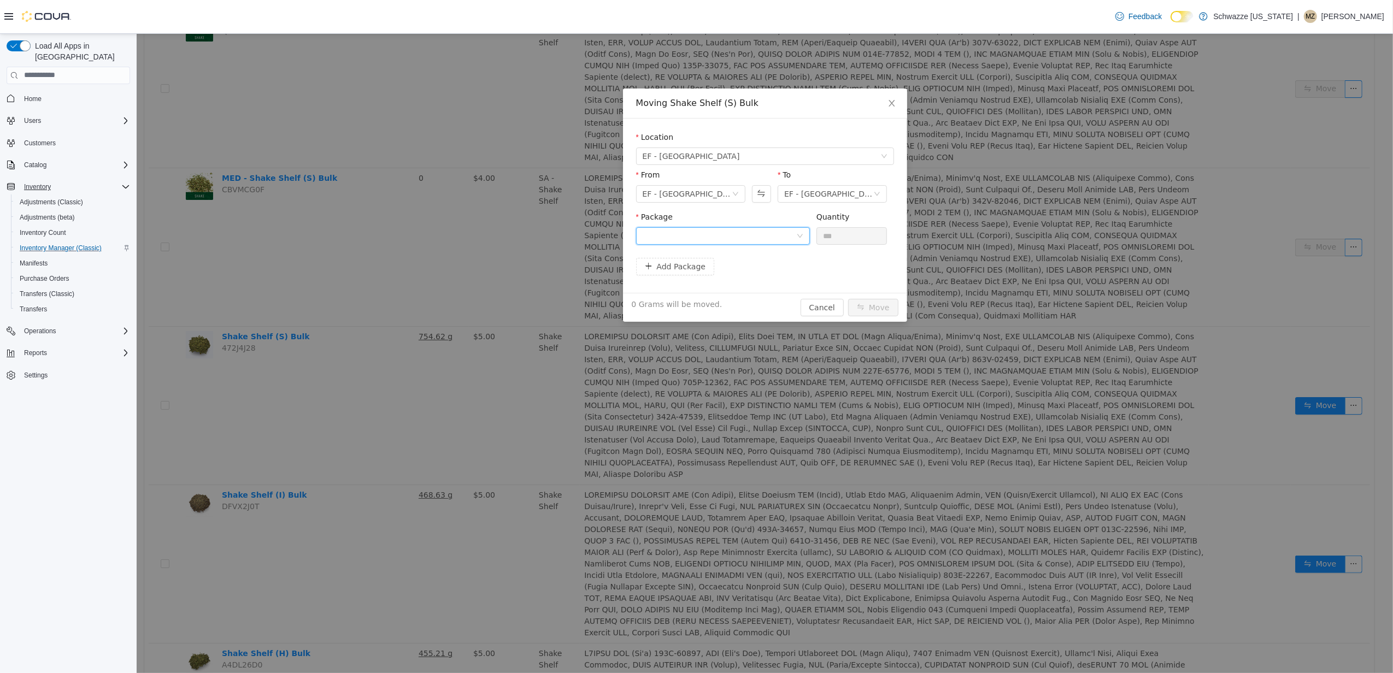
click at [780, 236] on div at bounding box center [719, 235] width 154 height 16
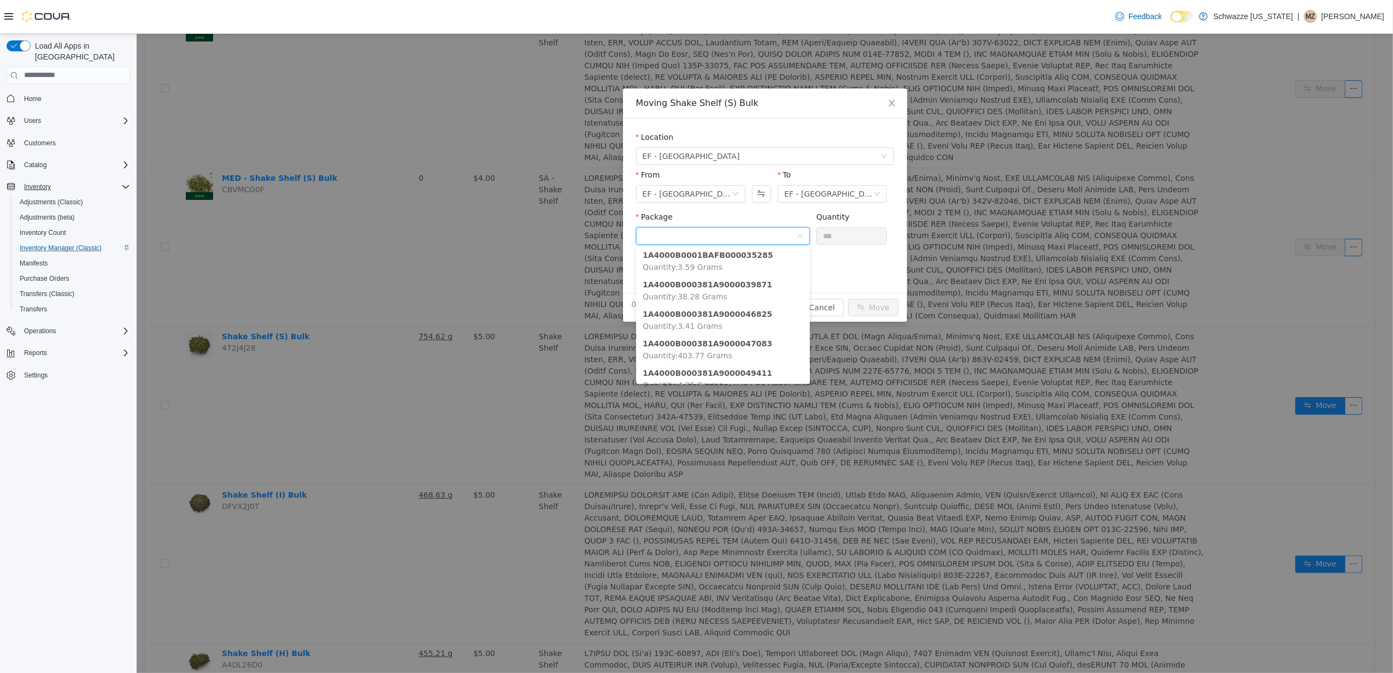
scroll to position [89, 0]
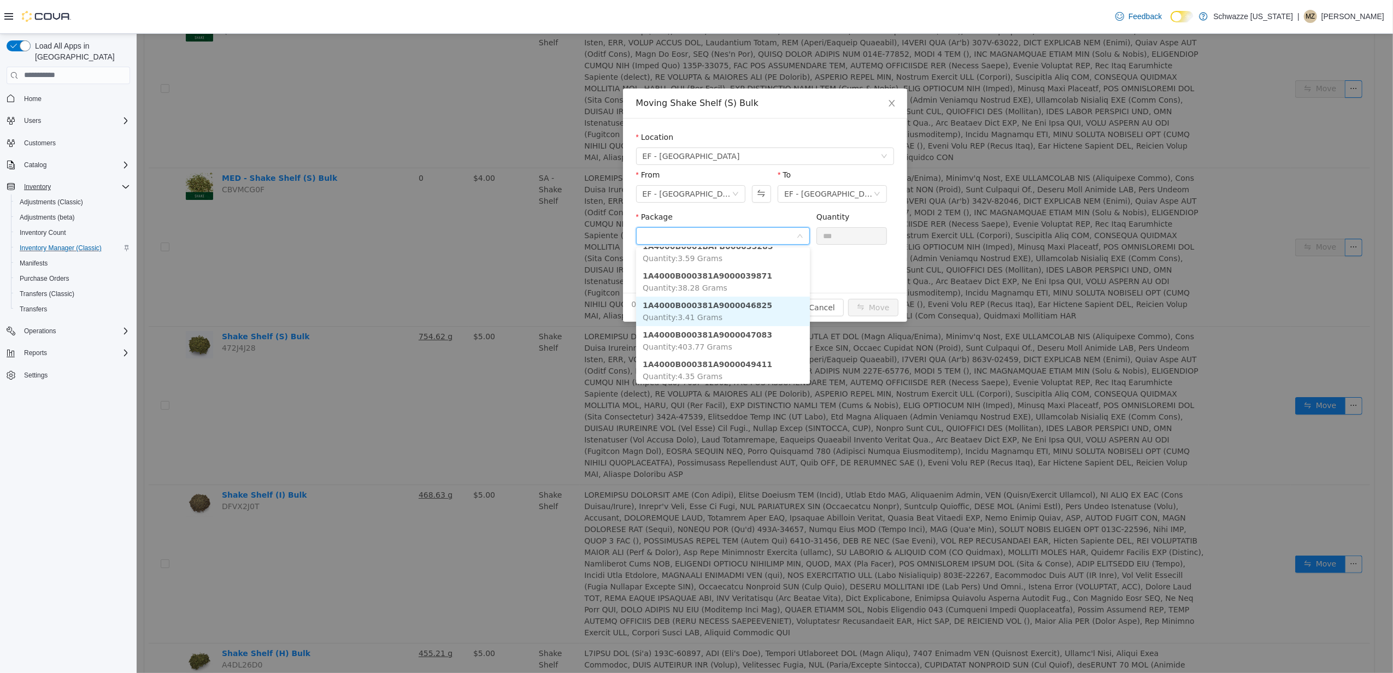
click at [745, 305] on strong "1A4000B000381A9000046825" at bounding box center [707, 305] width 130 height 9
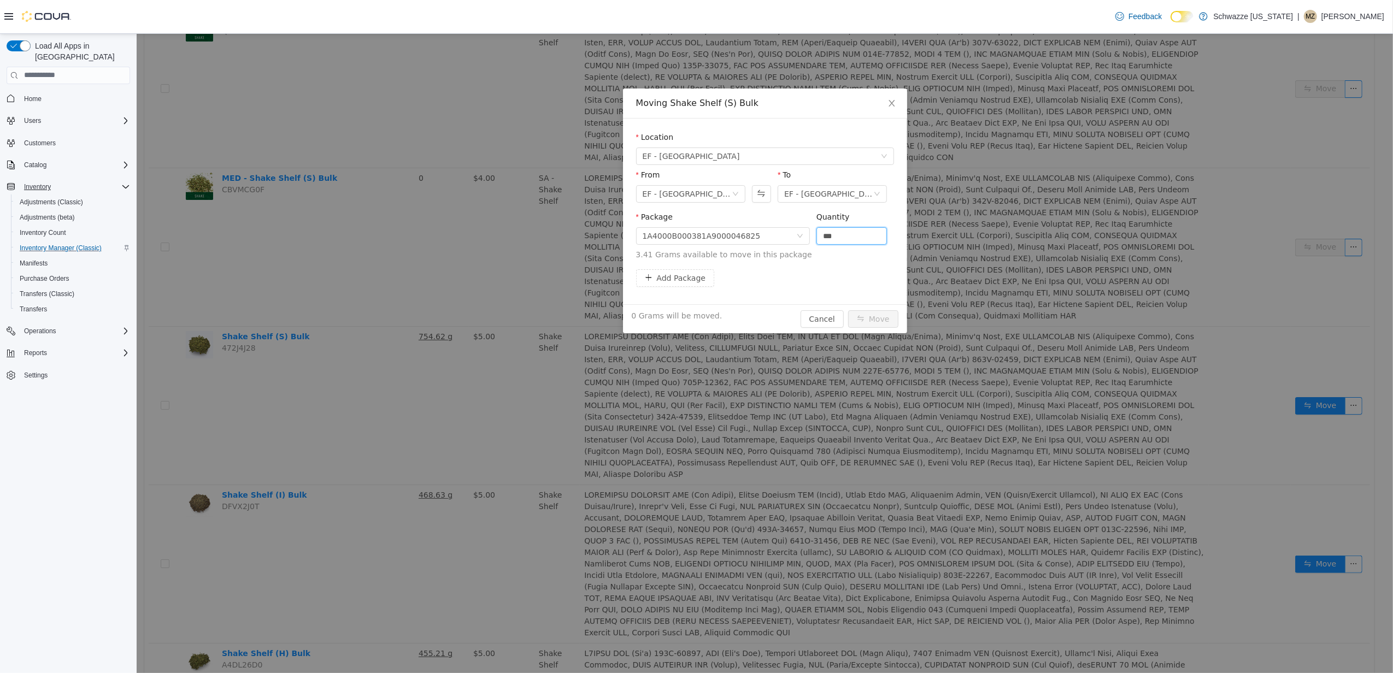
drag, startPoint x: 853, startPoint y: 232, endPoint x: 631, endPoint y: 232, distance: 221.3
click at [631, 232] on div "Location EF - South Boulder From EF - South Boulder - FoH To EF - South Boulder…" at bounding box center [764, 211] width 284 height 186
type input "****"
click at [885, 317] on button "Move" at bounding box center [873, 318] width 50 height 17
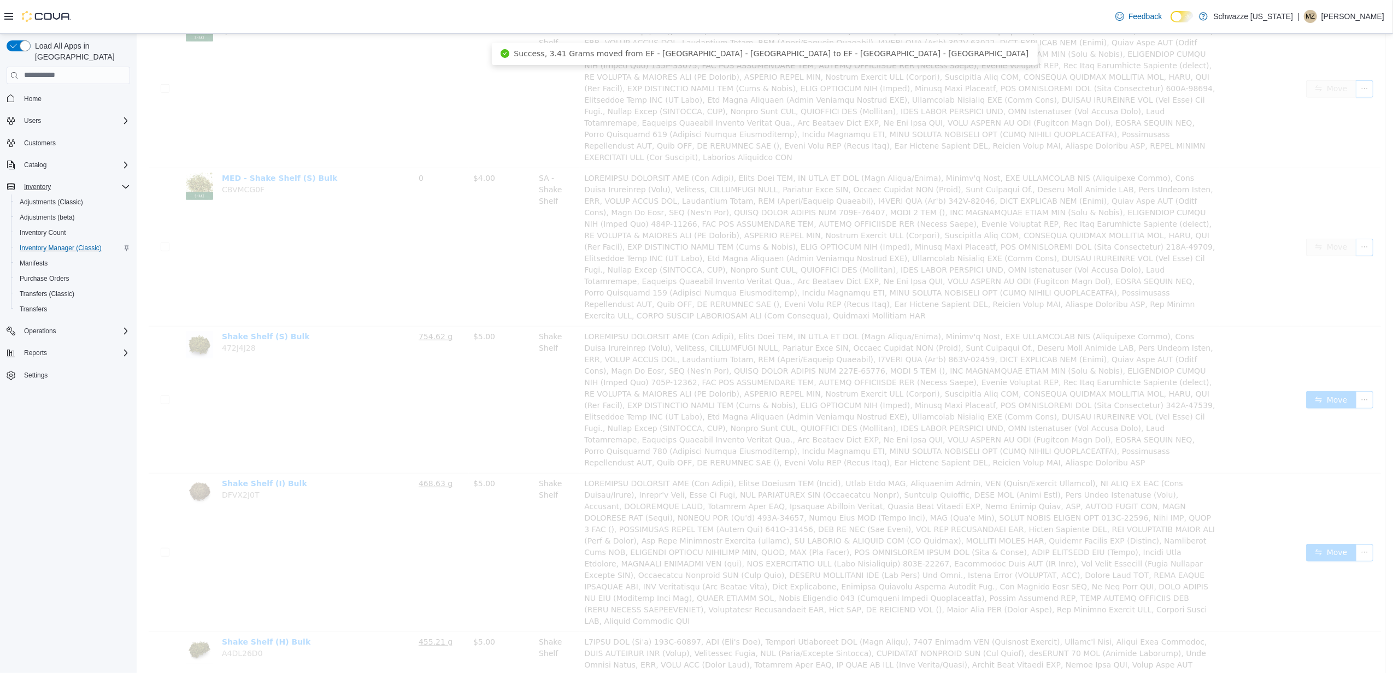
scroll to position [0, 0]
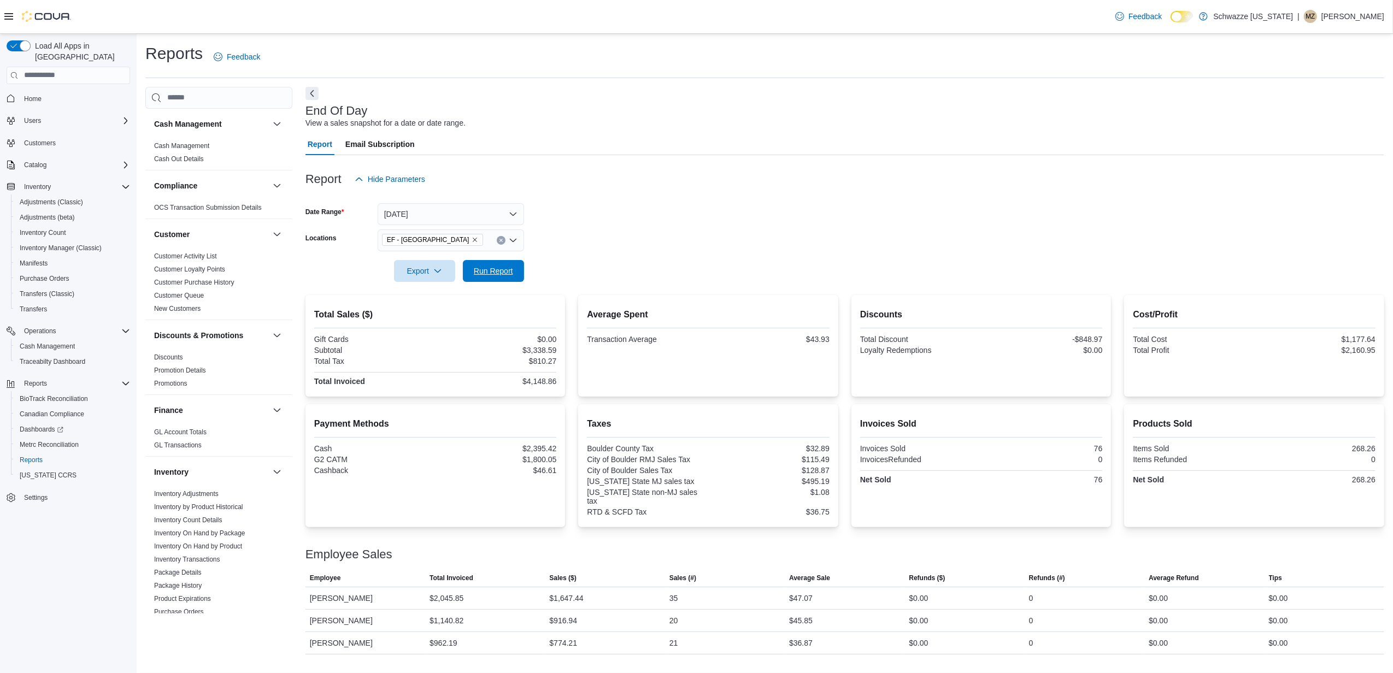
click at [482, 260] on div "Export Run Report" at bounding box center [414, 271] width 219 height 22
click at [491, 267] on span "Run Report" at bounding box center [493, 270] width 39 height 11
